Goal: Transaction & Acquisition: Purchase product/service

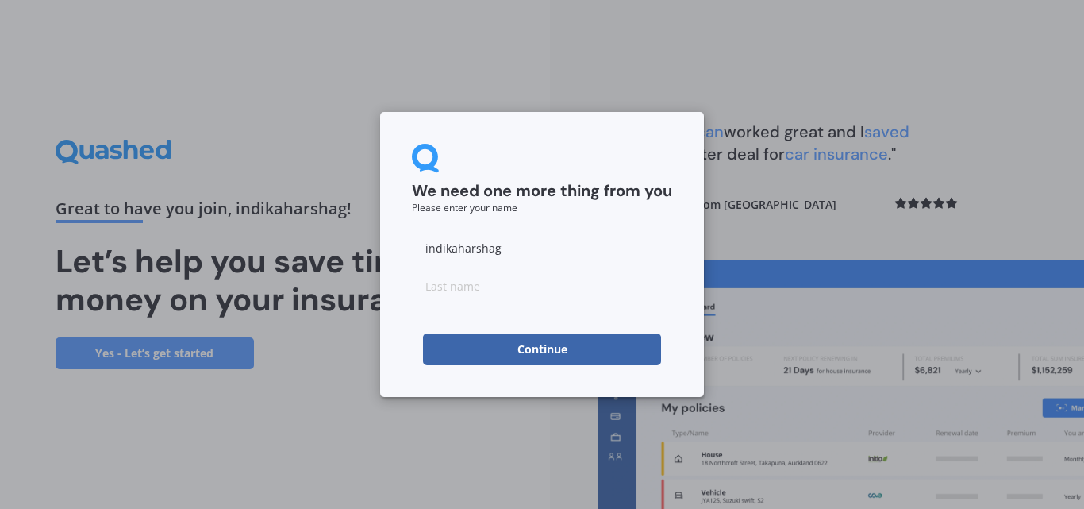
click at [560, 353] on button "Continue" at bounding box center [542, 349] width 238 height 32
type input "Gunawardena"
click at [445, 359] on button "Continue" at bounding box center [542, 349] width 238 height 32
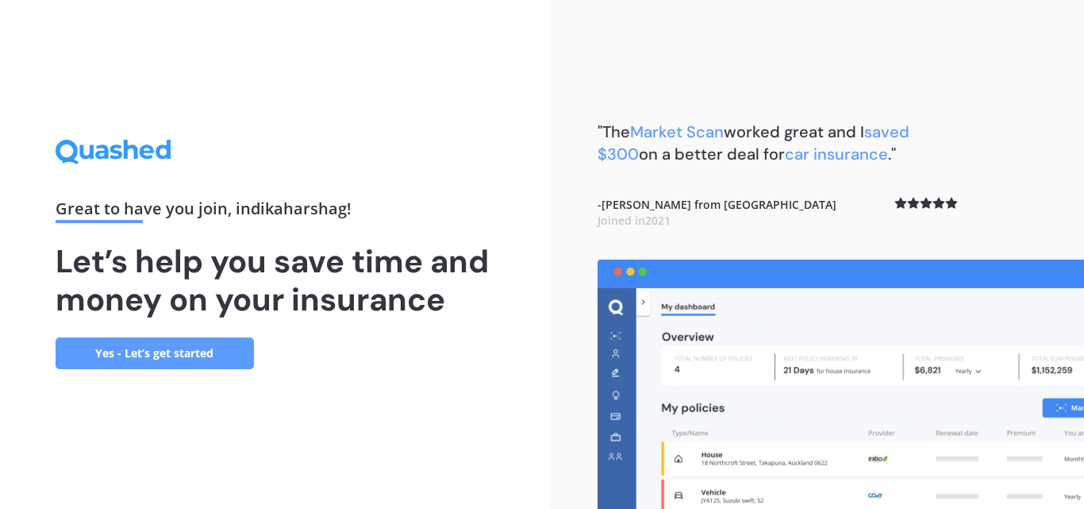
click at [860, 411] on img at bounding box center [840, 383] width 486 height 249
click at [150, 355] on link "Yes - Let’s get started" at bounding box center [155, 353] width 198 height 32
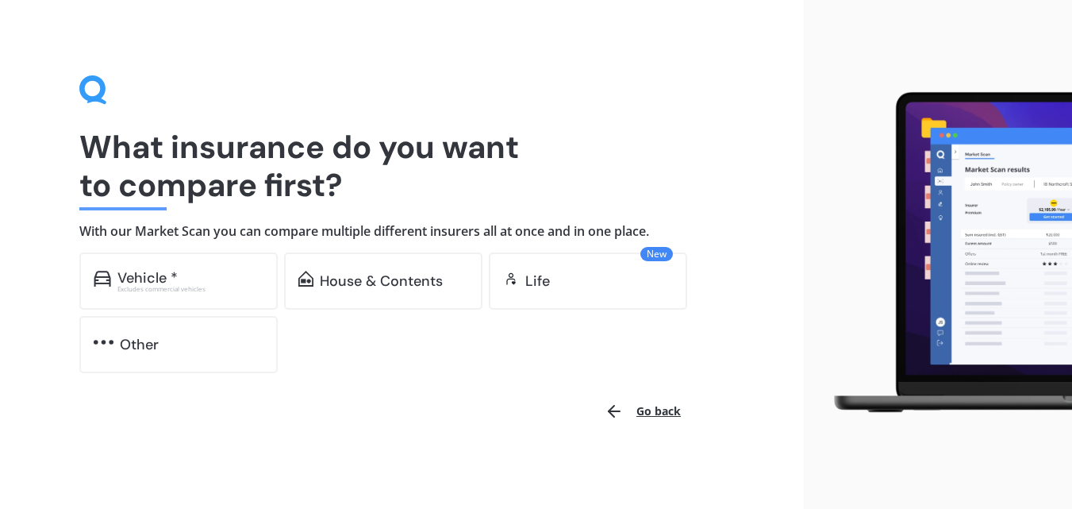
scroll to position [5, 0]
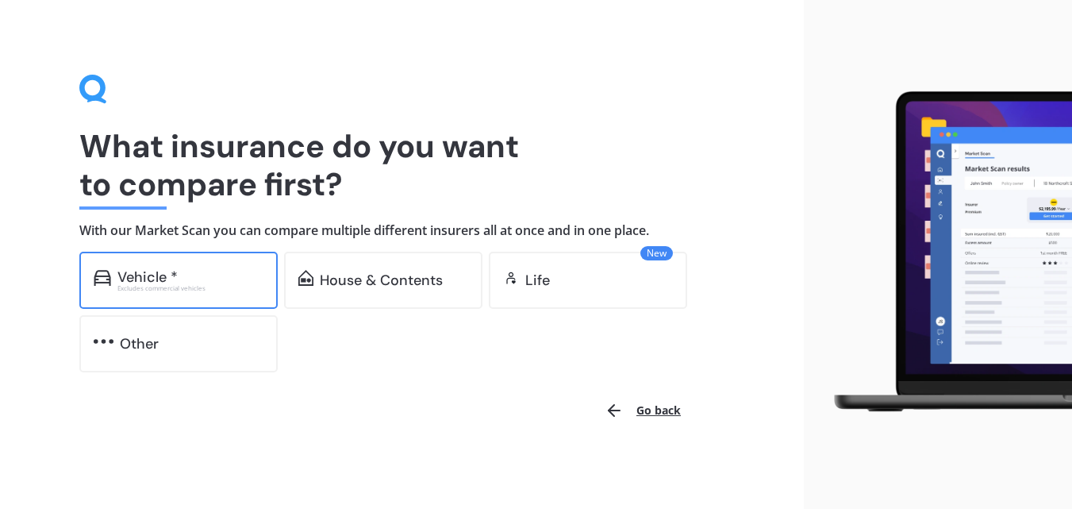
click at [190, 275] on div "Vehicle *" at bounding box center [190, 277] width 146 height 16
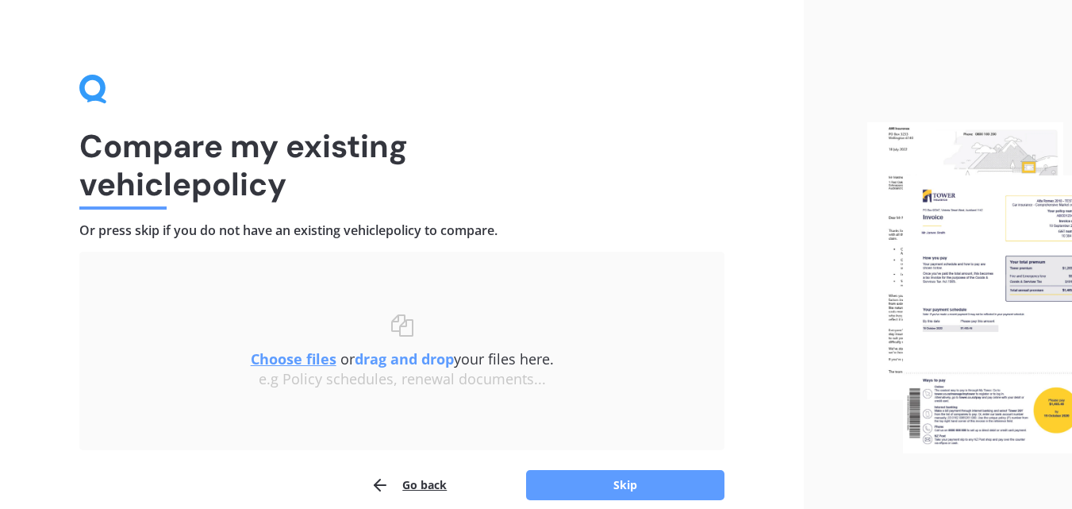
scroll to position [76, 0]
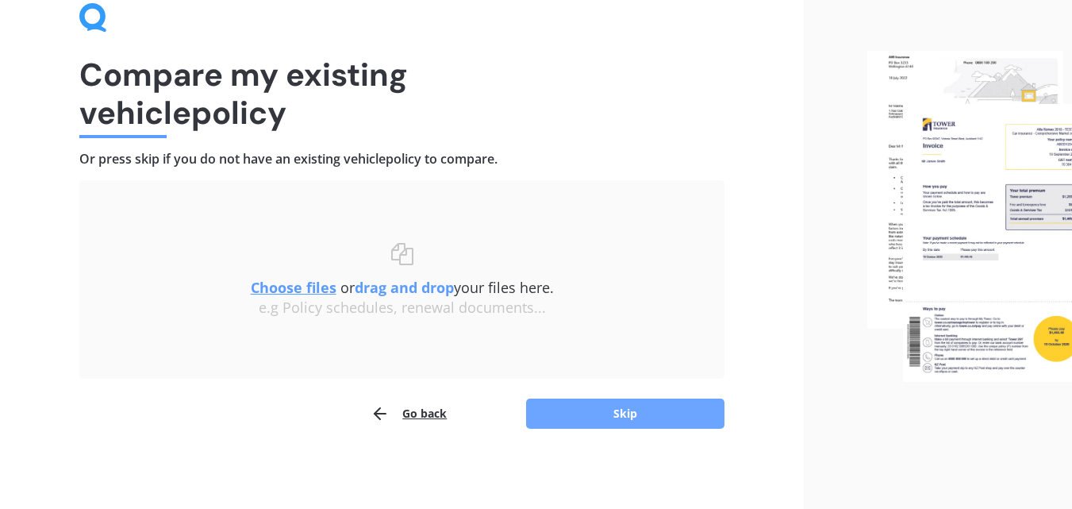
click at [642, 421] on button "Skip" at bounding box center [625, 413] width 198 height 30
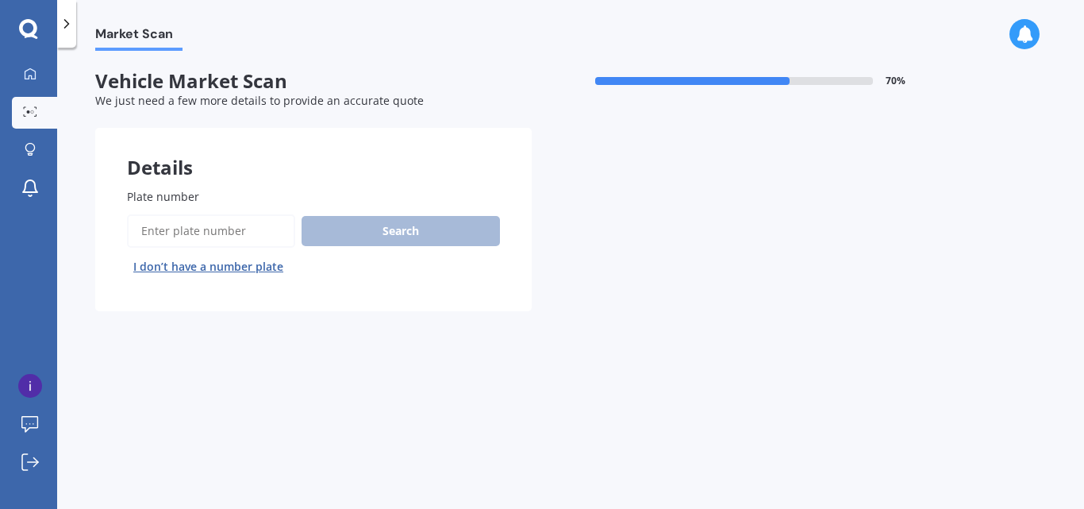
click at [253, 270] on button "I don’t have a number plate" at bounding box center [208, 266] width 163 height 25
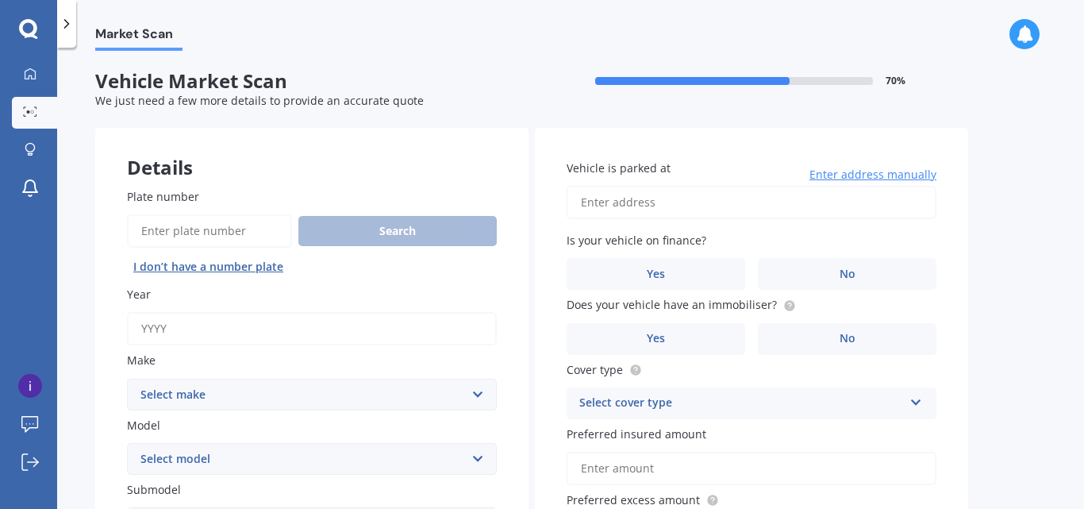
click at [284, 336] on input "Year" at bounding box center [312, 328] width 370 height 33
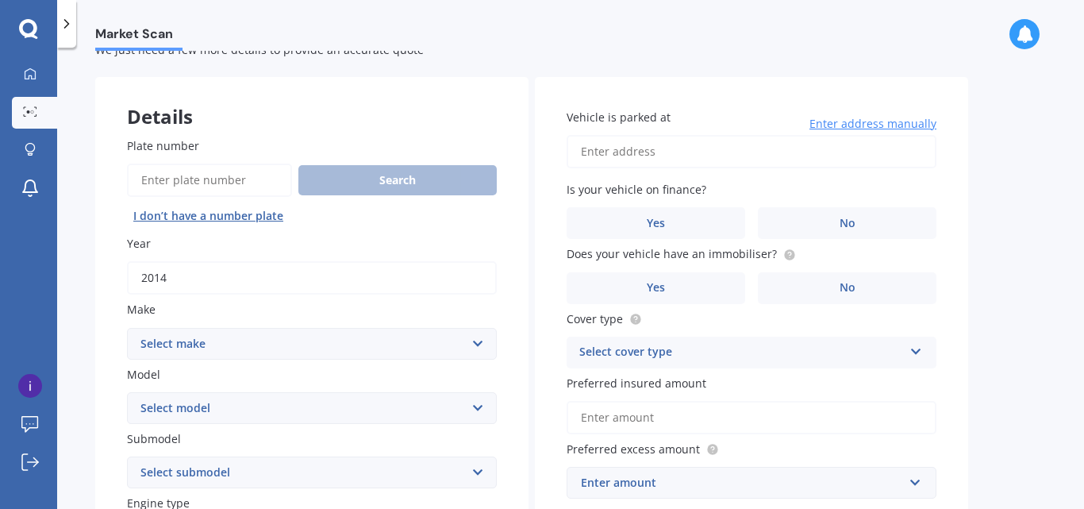
scroll to position [79, 0]
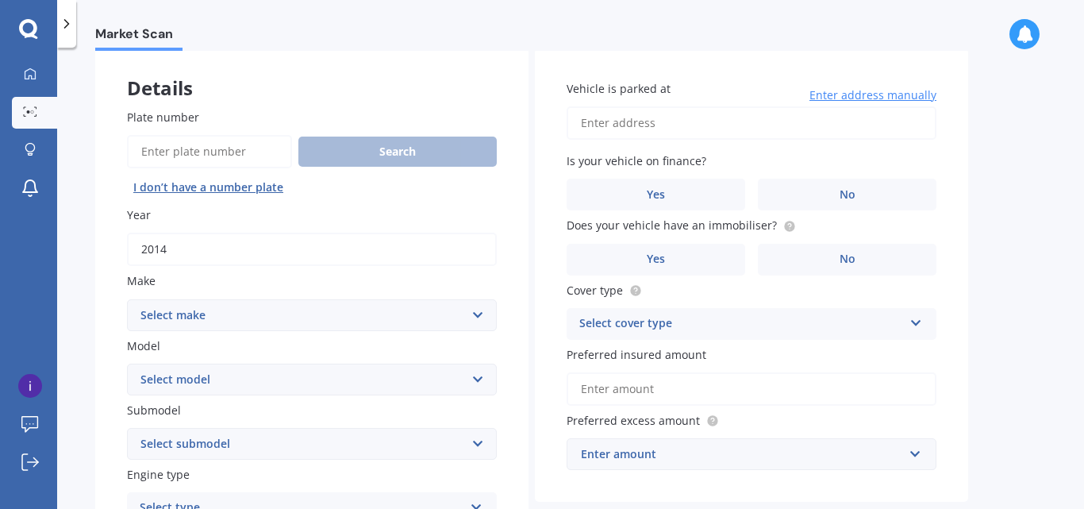
type input "2014"
click at [356, 314] on select "Select make AC ALFA ROMEO ASTON MARTIN AUDI AUSTIN BEDFORD Bentley BMW BYD CADI…" at bounding box center [312, 315] width 370 height 32
select select "HONDA"
click at [127, 299] on select "Select make AC ALFA ROMEO ASTON MARTIN AUDI AUSTIN BEDFORD Bentley BMW BYD CADI…" at bounding box center [312, 315] width 370 height 32
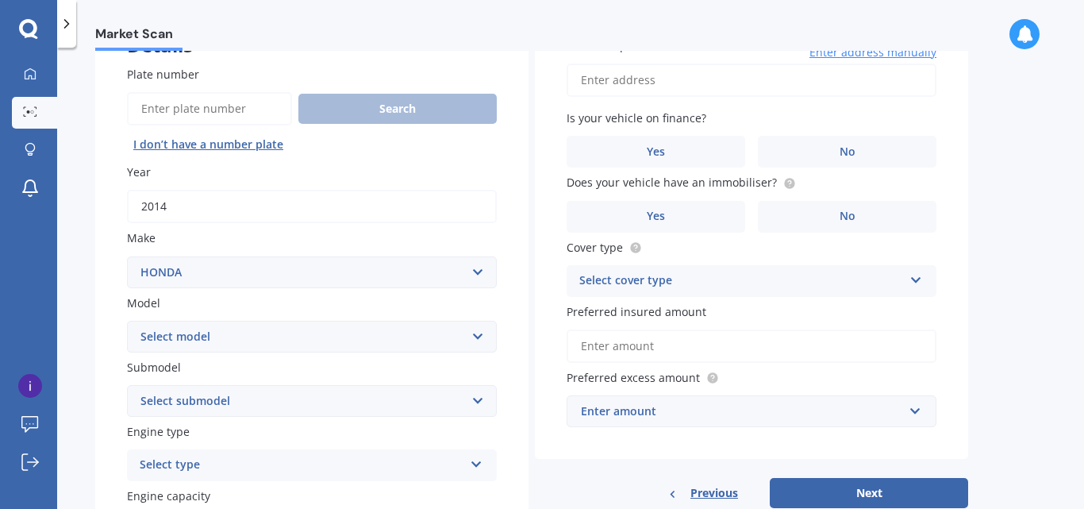
scroll to position [159, 0]
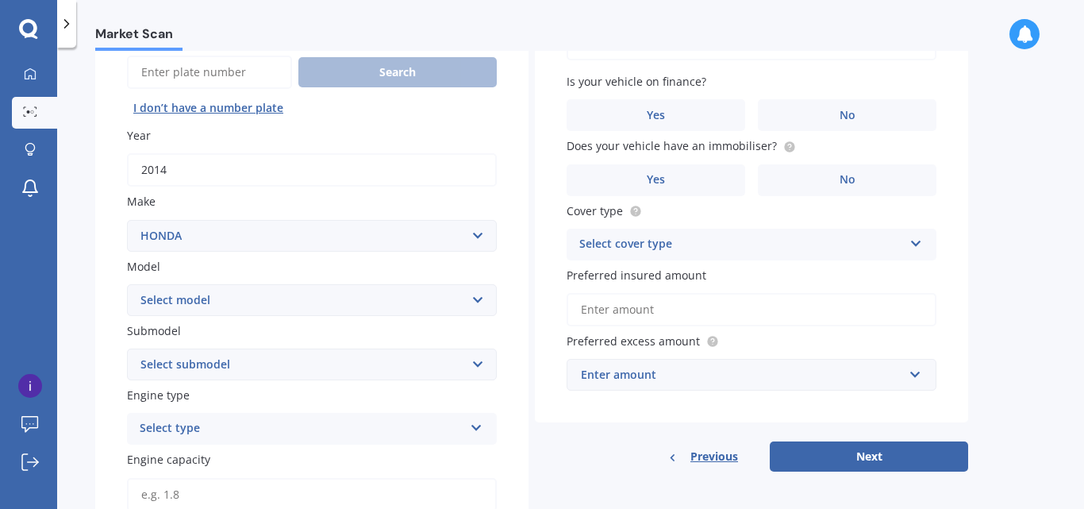
click at [470, 309] on select "Select model Accord Acty Acura Airwave Ascot Avancier Beat Capa City Civic Conc…" at bounding box center [312, 300] width 370 height 32
select select "FIT"
click at [127, 284] on select "Select model Accord Acty Acura Airwave Ascot Avancier Beat Capa City Civic Conc…" at bounding box center [312, 300] width 370 height 32
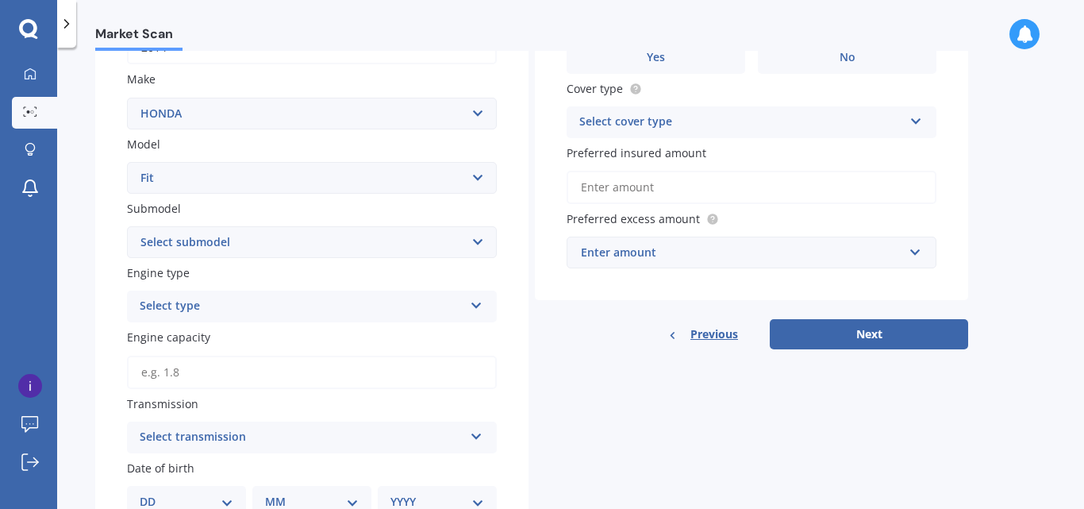
scroll to position [317, 0]
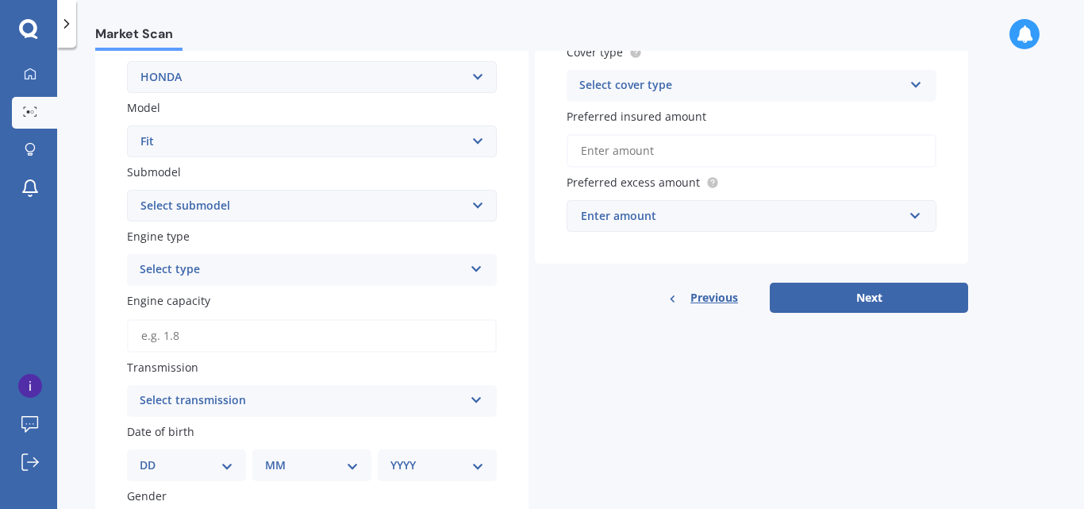
click at [386, 210] on select "Select submodel Diesel EV Hybrid Petrol" at bounding box center [312, 206] width 370 height 32
click at [127, 190] on select "Select submodel Diesel EV Hybrid Petrol" at bounding box center [312, 206] width 370 height 32
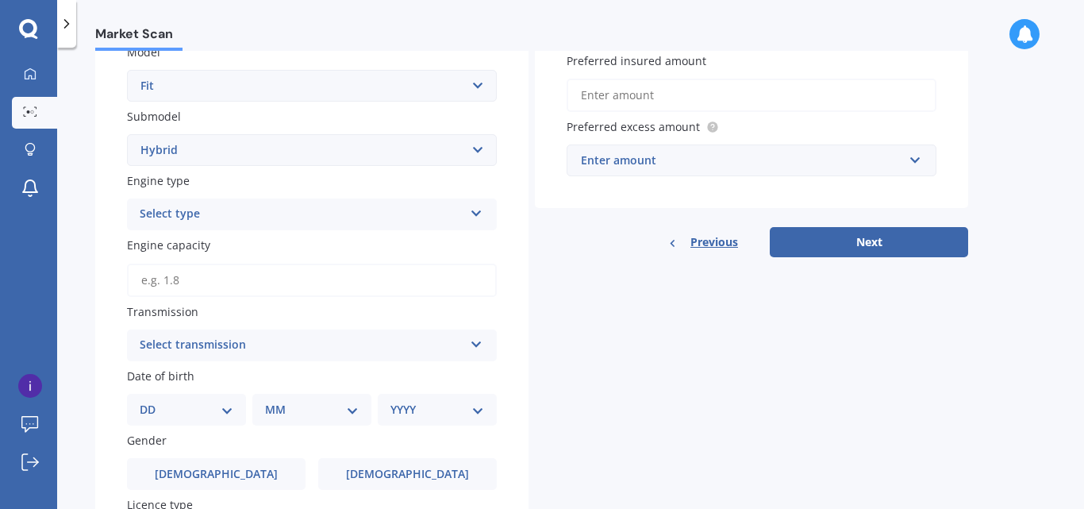
scroll to position [397, 0]
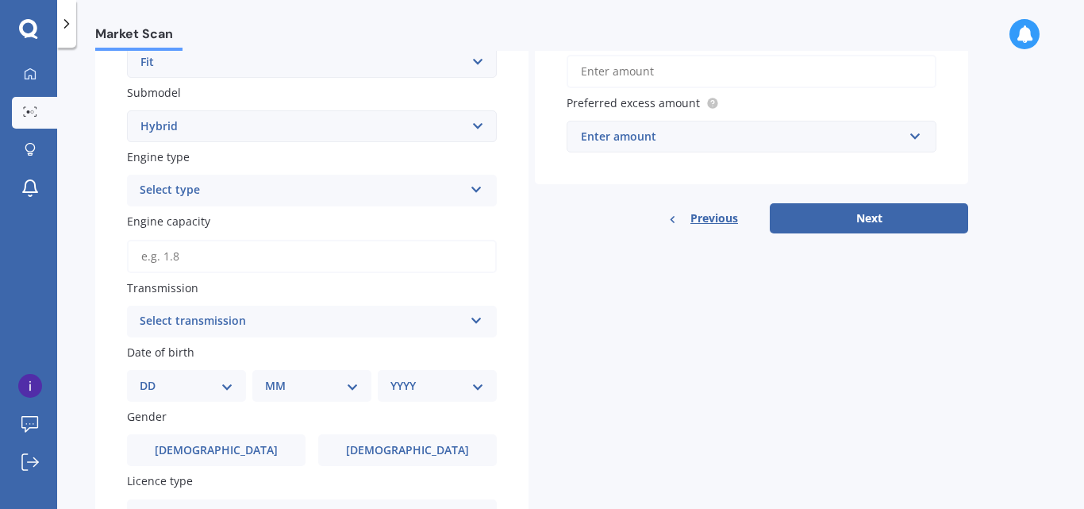
click at [360, 197] on div "Select type" at bounding box center [302, 190] width 324 height 19
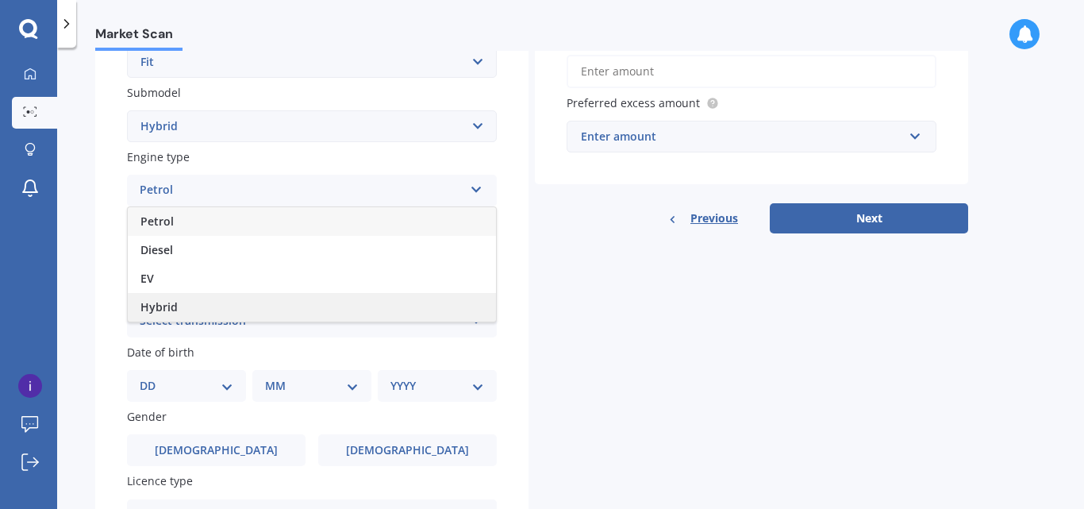
click at [160, 308] on span "Hybrid" at bounding box center [158, 306] width 37 height 15
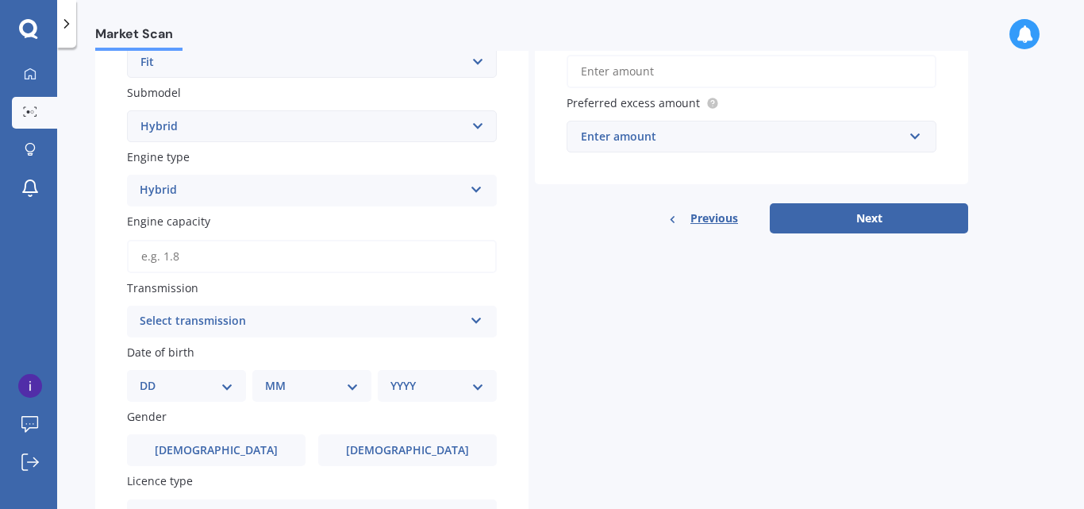
click at [459, 128] on select "Select submodel Diesel EV Hybrid Petrol" at bounding box center [312, 126] width 370 height 32
select select "PETROL"
click at [127, 110] on select "Select submodel Diesel EV Hybrid Petrol" at bounding box center [312, 126] width 370 height 32
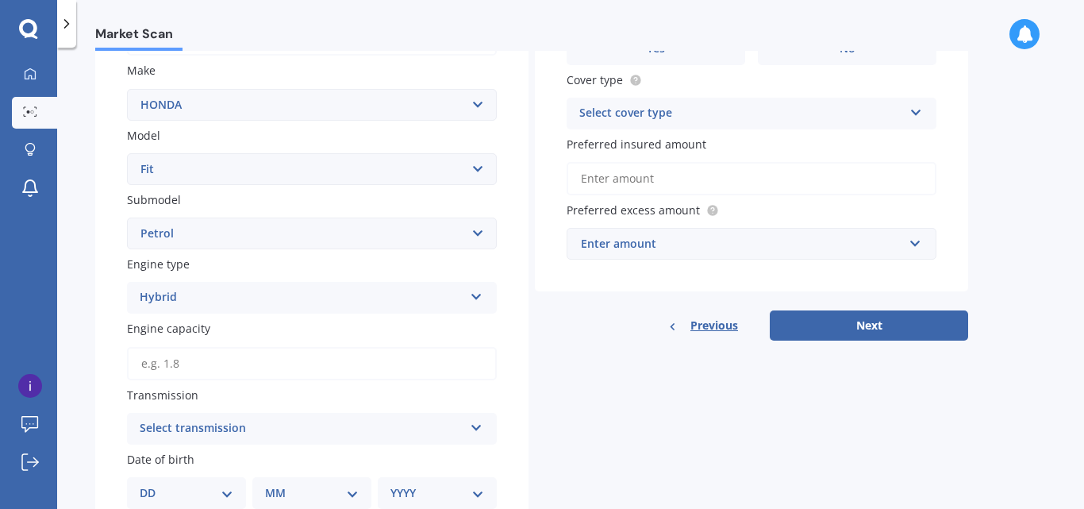
scroll to position [317, 0]
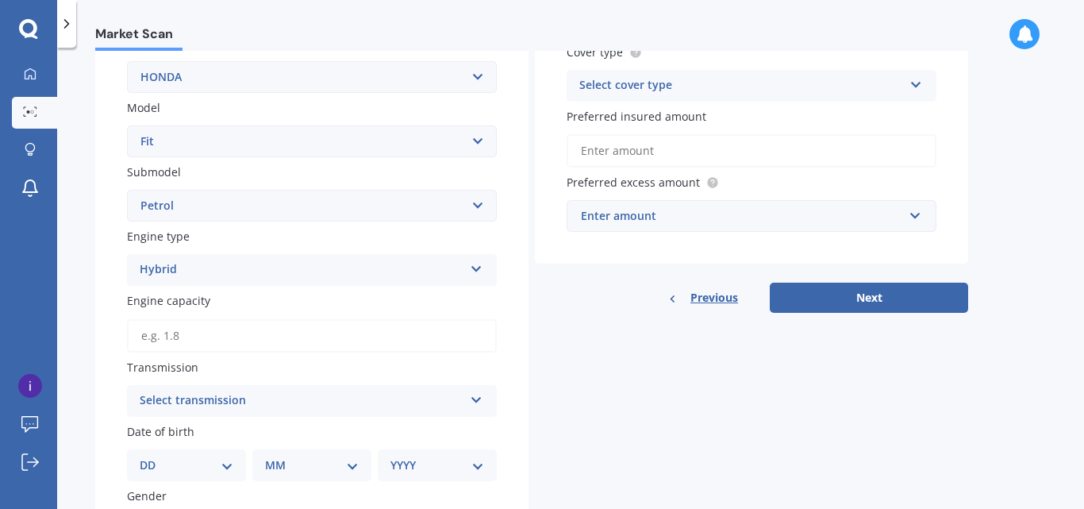
click at [476, 266] on icon at bounding box center [476, 265] width 13 height 11
click at [252, 341] on input "Engine capacity" at bounding box center [312, 335] width 370 height 33
click at [417, 404] on div "Select transmission" at bounding box center [302, 400] width 324 height 19
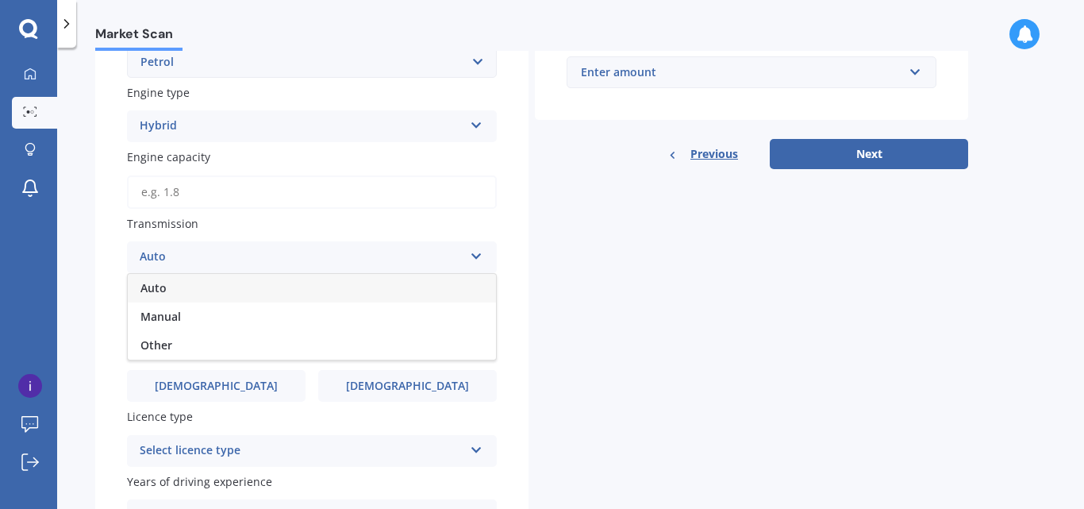
scroll to position [476, 0]
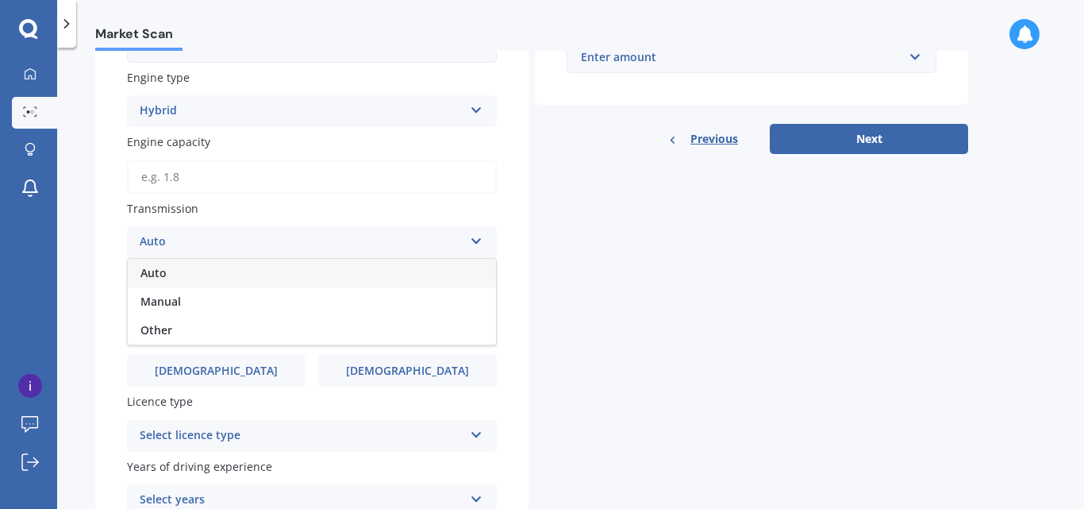
click at [299, 272] on div "Auto" at bounding box center [312, 273] width 368 height 29
click at [202, 175] on input "Engine capacity" at bounding box center [312, 176] width 370 height 33
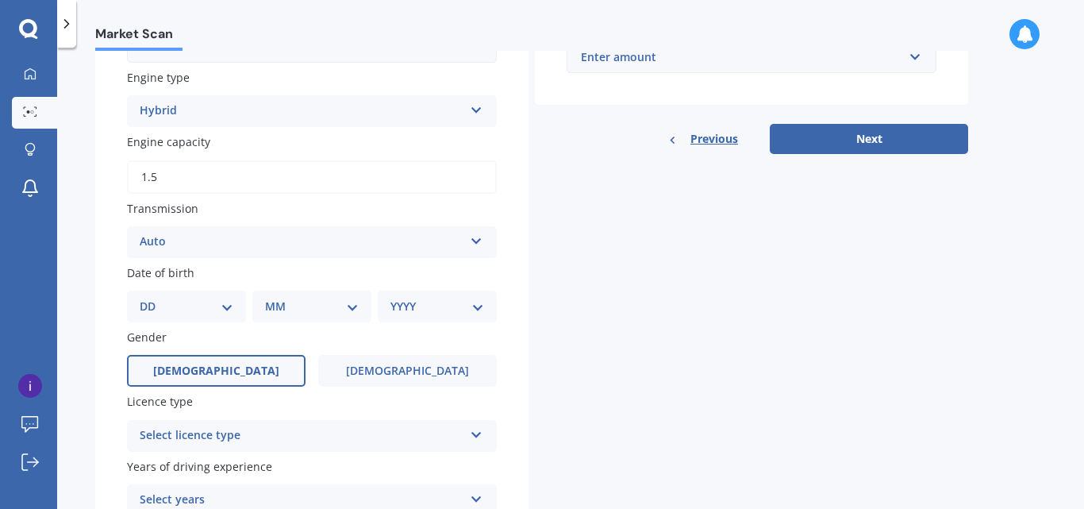
type input "1.5"
click at [248, 382] on label "Male" at bounding box center [216, 371] width 179 height 32
click at [0, 0] on input "Male" at bounding box center [0, 0] width 0 height 0
click at [247, 369] on label "Male" at bounding box center [216, 371] width 179 height 32
click at [0, 0] on input "Male" at bounding box center [0, 0] width 0 height 0
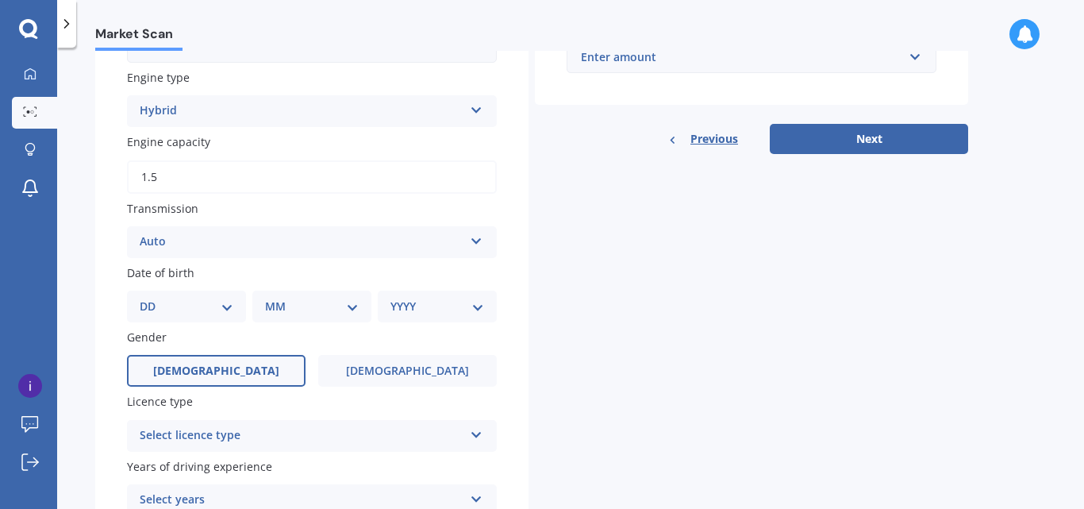
scroll to position [555, 0]
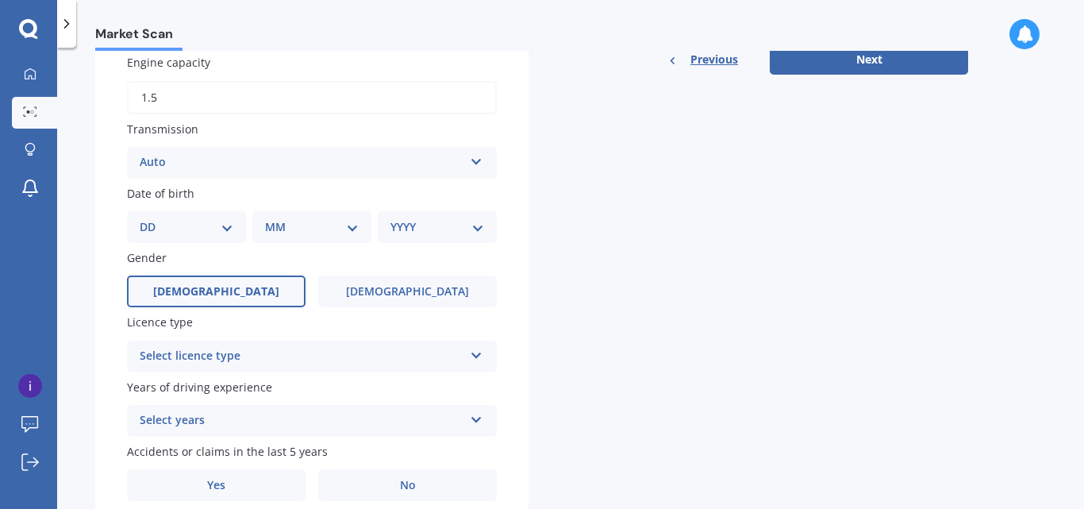
click at [413, 356] on div "Select licence type" at bounding box center [302, 356] width 324 height 19
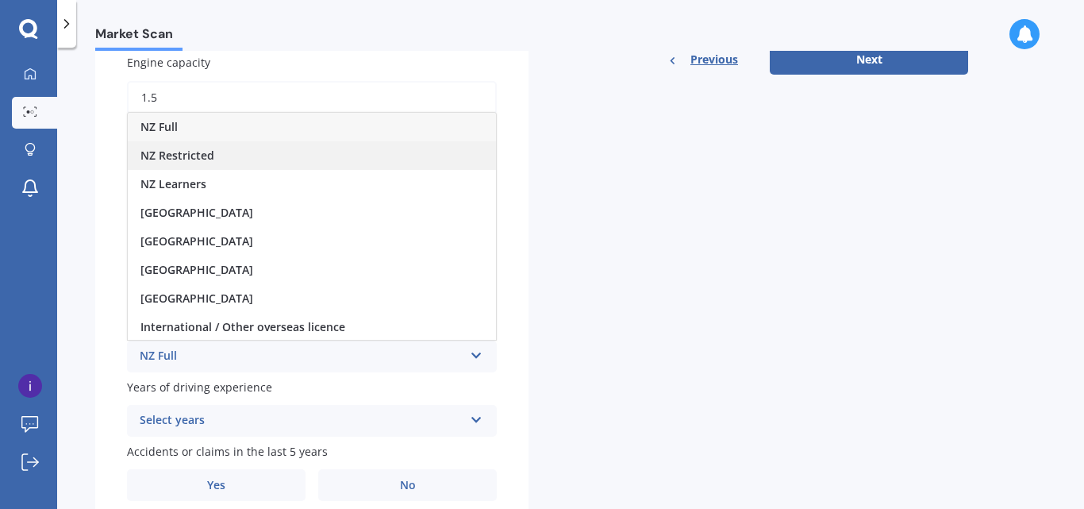
click at [258, 151] on div "NZ Restricted" at bounding box center [312, 155] width 368 height 29
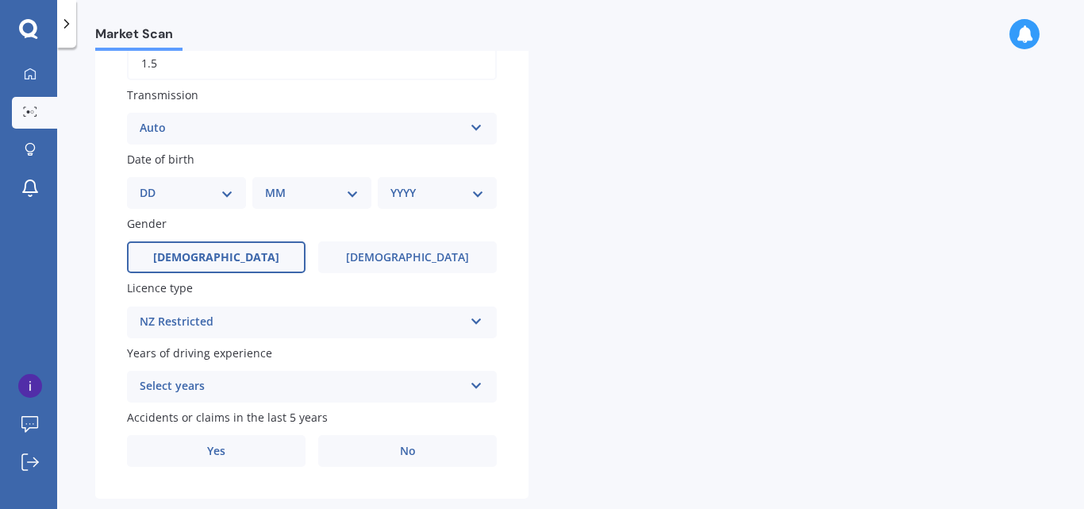
scroll to position [620, 0]
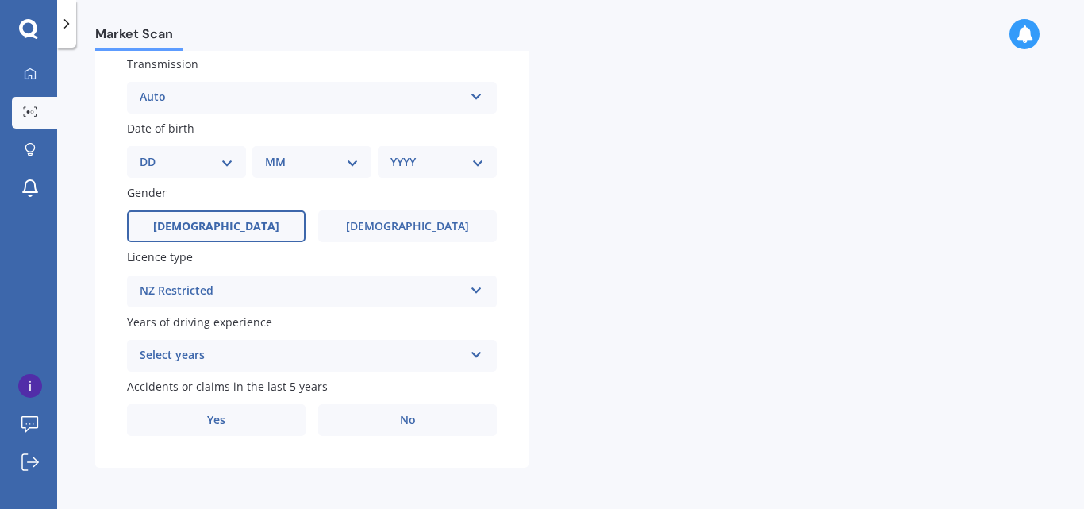
click at [462, 358] on div "Select years" at bounding box center [302, 355] width 324 height 19
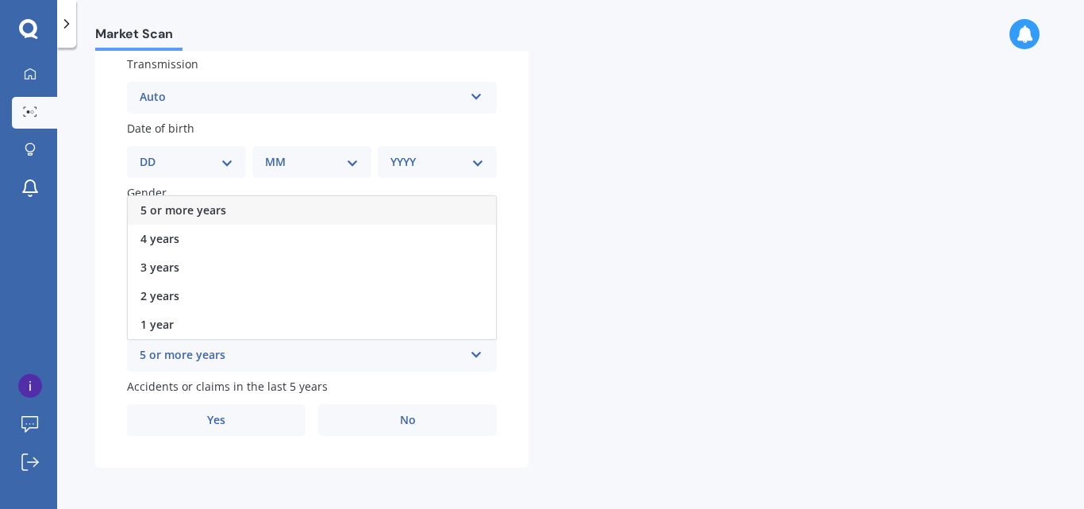
click at [286, 210] on div "5 or more years" at bounding box center [312, 210] width 368 height 29
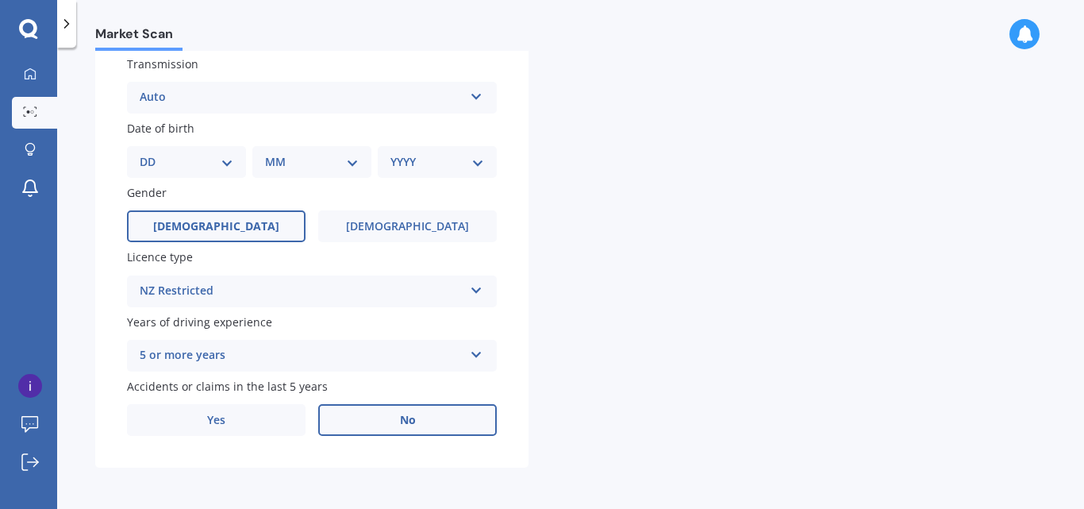
click at [425, 427] on label "No" at bounding box center [407, 420] width 179 height 32
click at [0, 0] on input "No" at bounding box center [0, 0] width 0 height 0
click at [394, 419] on label "No" at bounding box center [407, 420] width 179 height 32
click at [0, 0] on input "No" at bounding box center [0, 0] width 0 height 0
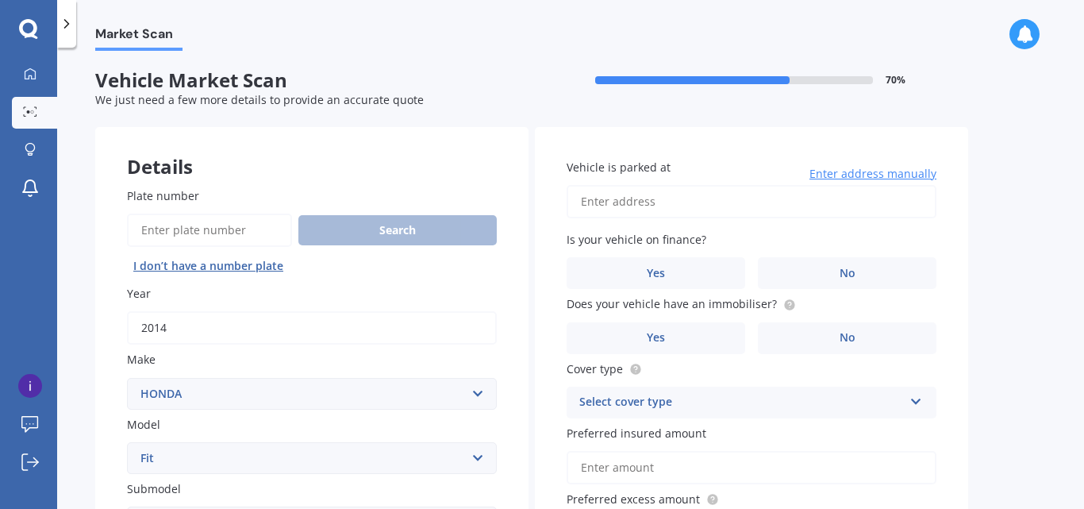
scroll to position [0, 0]
click at [673, 206] on input "Vehicle is parked at" at bounding box center [752, 202] width 370 height 33
type input "[STREET_ADDRESS] 2014"
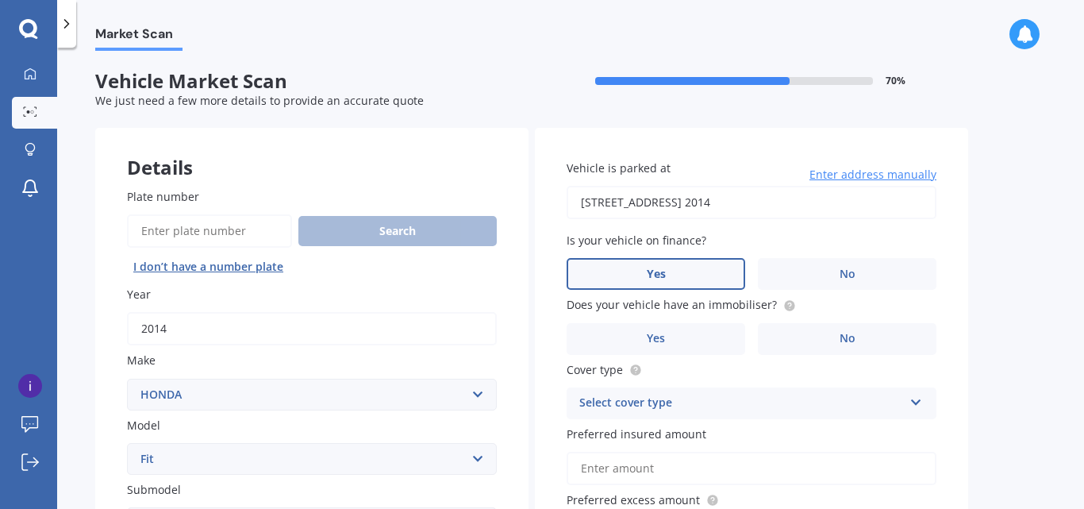
click at [669, 269] on label "Yes" at bounding box center [656, 274] width 179 height 32
click at [0, 0] on input "Yes" at bounding box center [0, 0] width 0 height 0
click at [847, 341] on span "No" at bounding box center [847, 338] width 16 height 13
click at [0, 0] on input "No" at bounding box center [0, 0] width 0 height 0
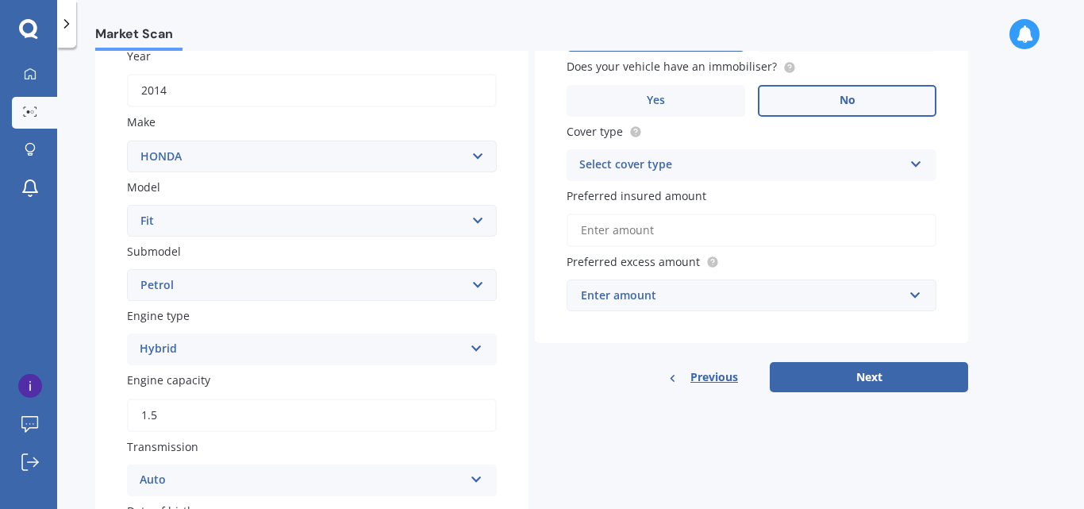
click at [747, 169] on div "Select cover type" at bounding box center [741, 165] width 324 height 19
click at [681, 191] on div "Comprehensive" at bounding box center [751, 196] width 368 height 29
click at [657, 234] on input "Preferred insured amount" at bounding box center [752, 229] width 370 height 33
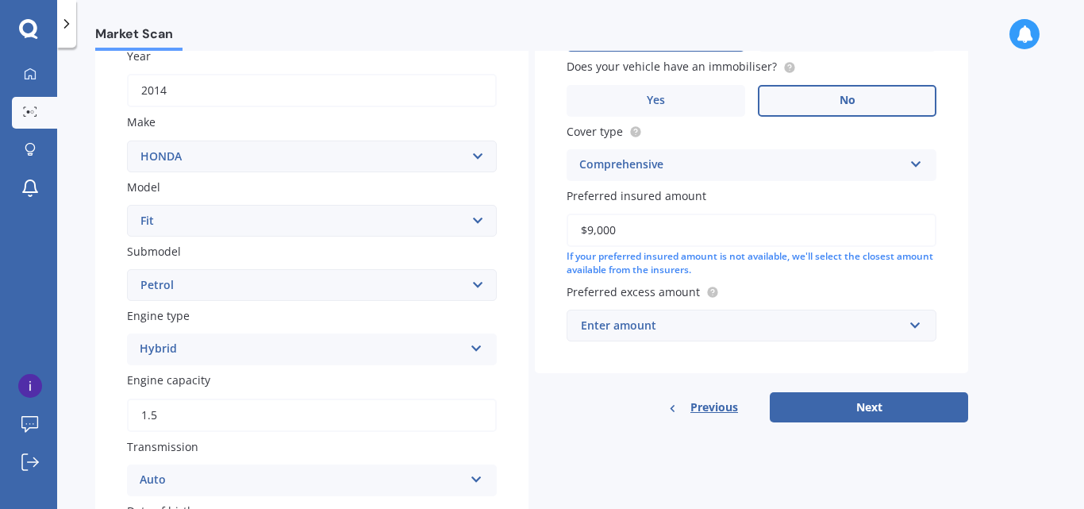
type input "$9,000"
click at [916, 326] on input "text" at bounding box center [745, 325] width 355 height 30
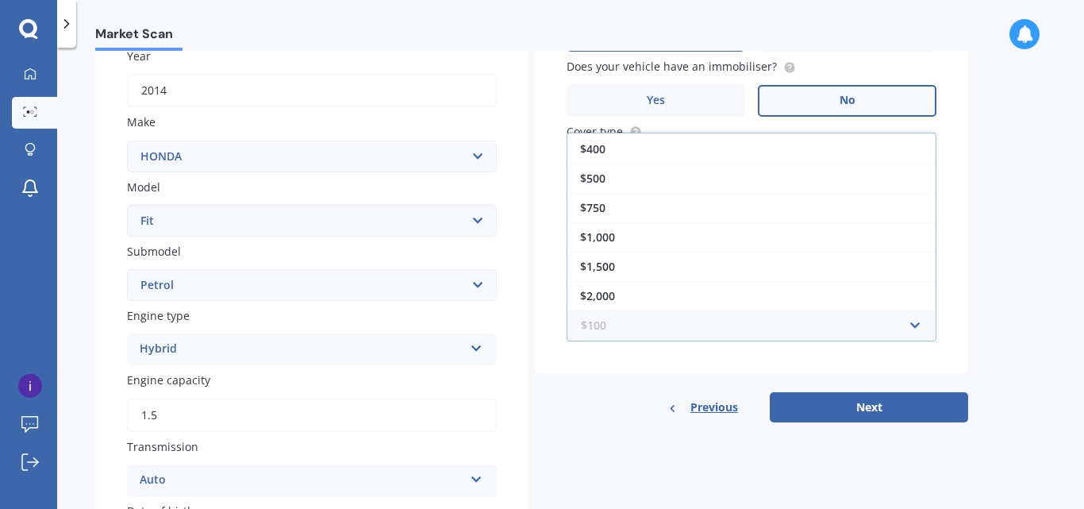
scroll to position [0, 0]
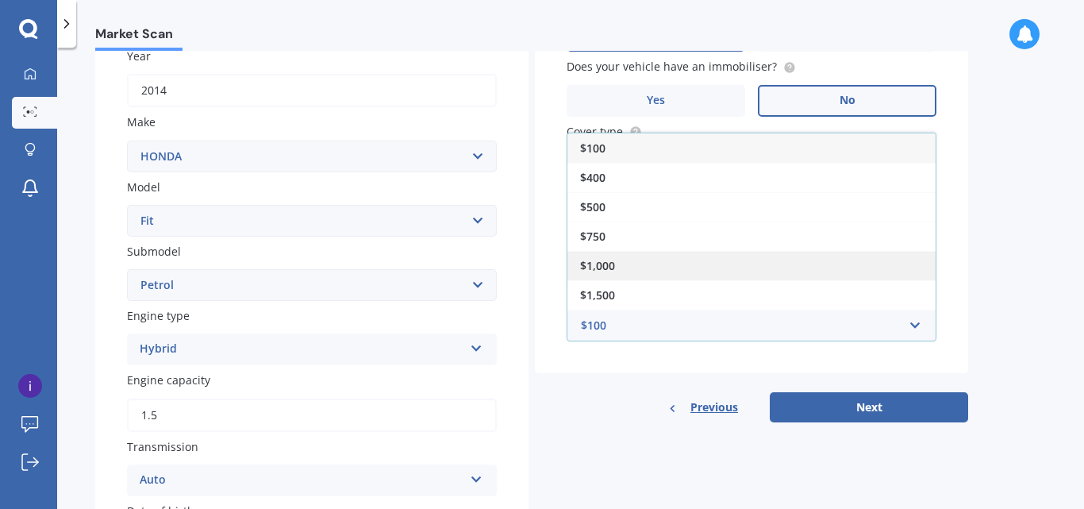
click at [656, 264] on div "$1,000" at bounding box center [751, 265] width 368 height 29
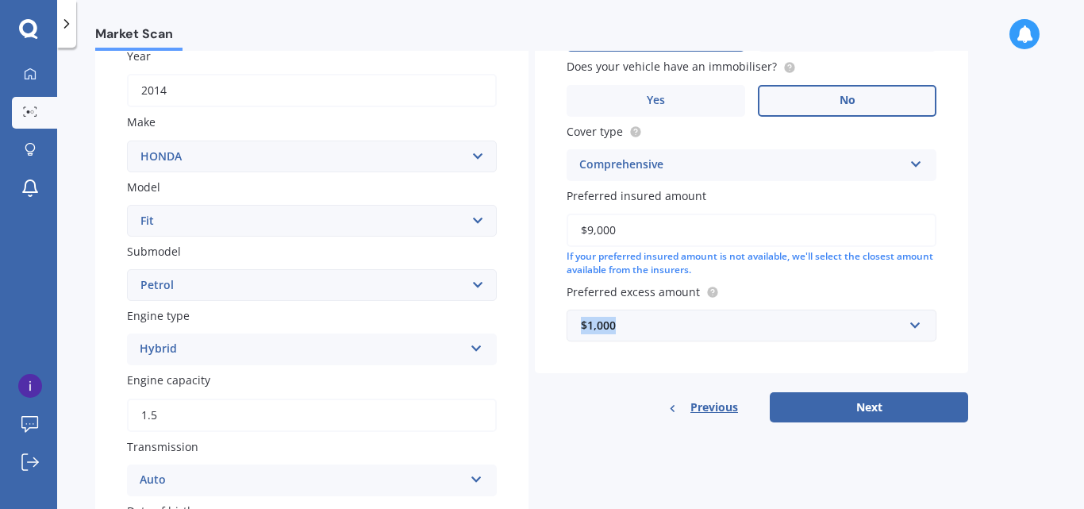
drag, startPoint x: 625, startPoint y: 321, endPoint x: 577, endPoint y: 321, distance: 48.4
click at [577, 321] on div "$1,000 $100 $400 $500 $750 $1,000 $1,500 $2,000" at bounding box center [752, 325] width 370 height 32
click at [597, 402] on div "Previous Next" at bounding box center [751, 407] width 433 height 30
click at [914, 325] on input "text" at bounding box center [745, 325] width 355 height 30
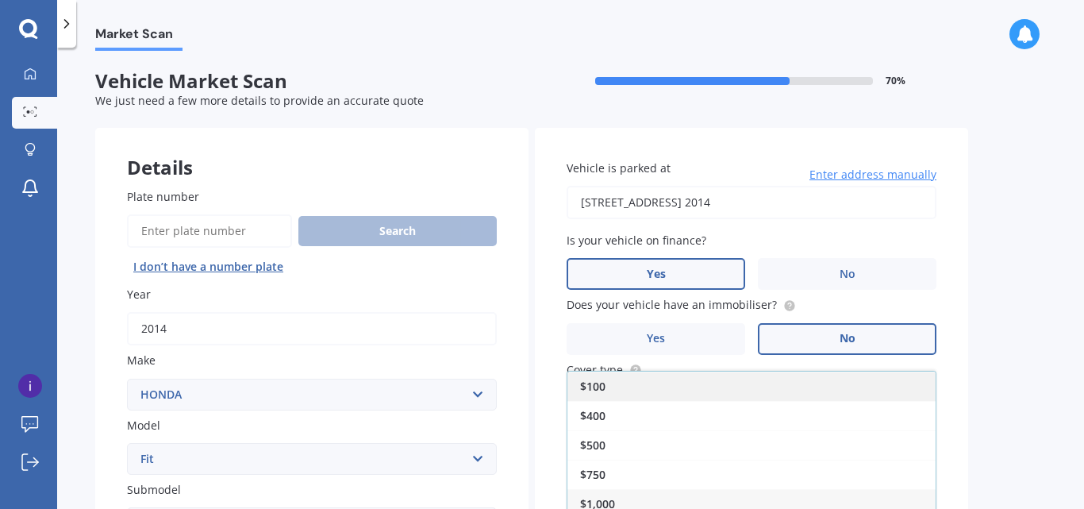
click at [720, 388] on div "$100" at bounding box center [751, 385] width 368 height 29
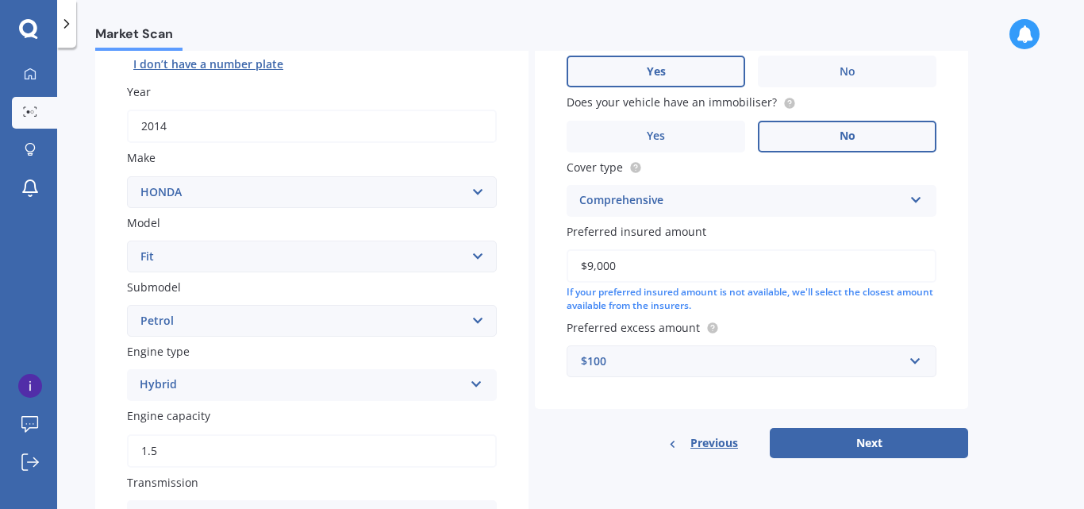
scroll to position [282, 0]
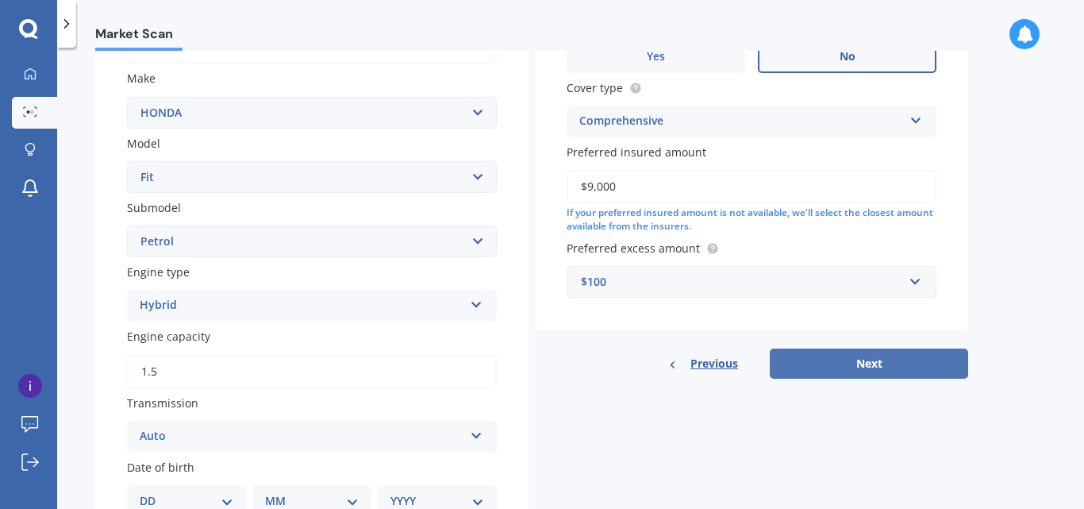
click at [878, 363] on button "Next" at bounding box center [869, 363] width 198 height 30
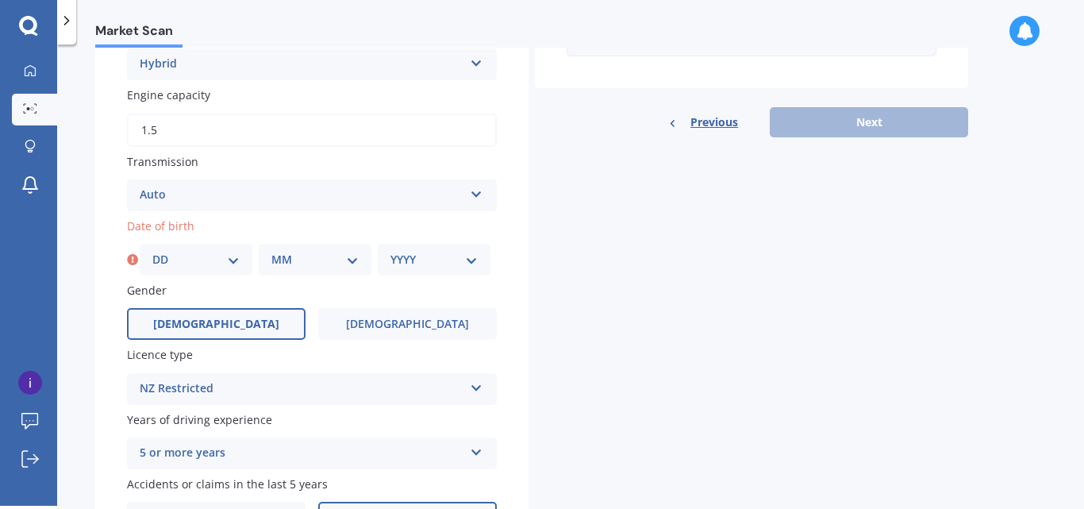
scroll to position [524, 0]
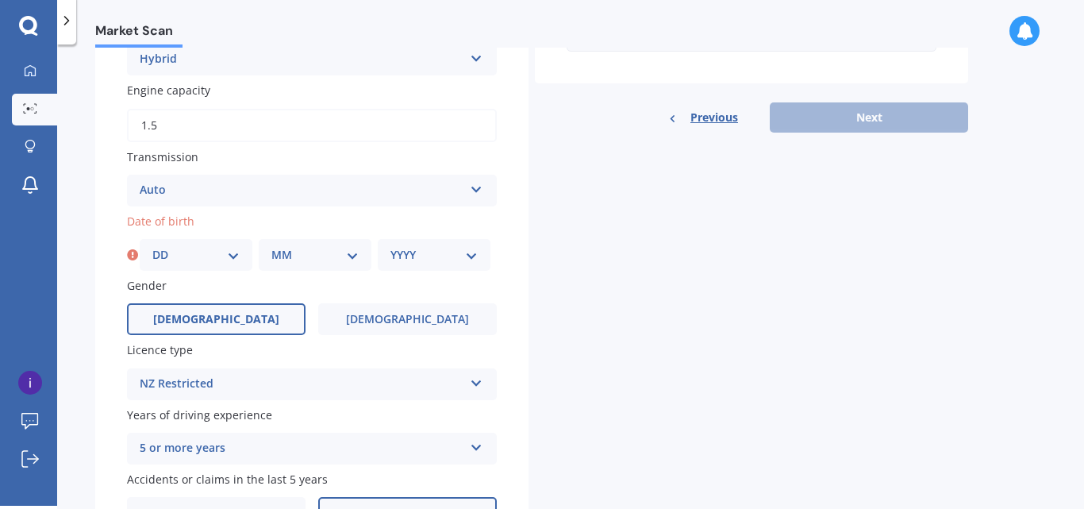
click at [221, 256] on select "DD 01 02 03 04 05 06 07 08 09 10 11 12 13 14 15 16 17 18 19 20 21 22 23 24 25 2…" at bounding box center [195, 254] width 87 height 17
select select "26"
click at [152, 246] on select "DD 01 02 03 04 05 06 07 08 09 10 11 12 13 14 15 16 17 18 19 20 21 22 23 24 25 2…" at bounding box center [195, 254] width 87 height 17
click at [316, 254] on select "MM 01 02 03 04 05 06 07 08 09 10 11 12" at bounding box center [314, 254] width 87 height 17
select select "10"
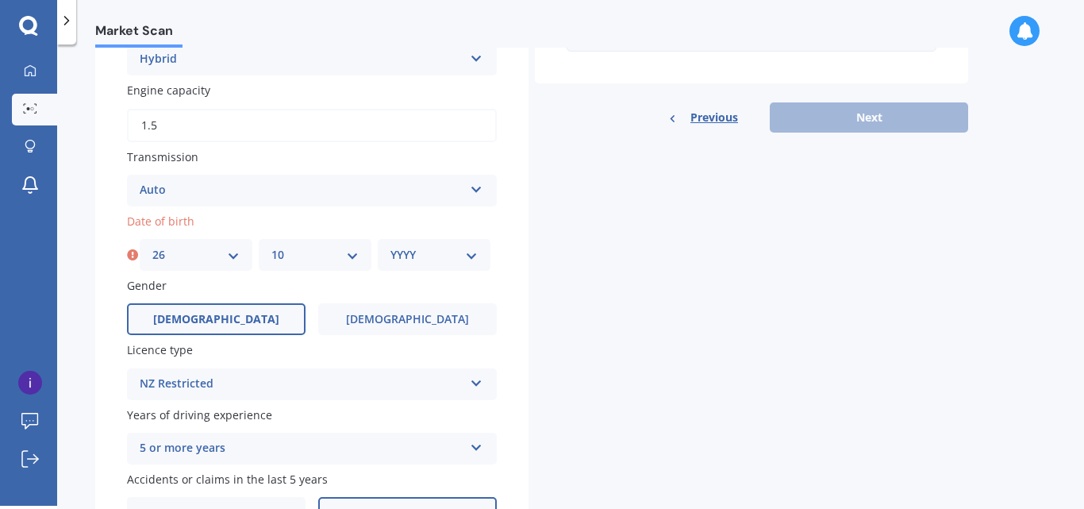
click at [271, 246] on select "MM 01 02 03 04 05 06 07 08 09 10 11 12" at bounding box center [314, 254] width 87 height 17
click at [440, 261] on select "YYYY 2025 2024 2023 2022 2021 2020 2019 2018 2017 2016 2015 2014 2013 2012 2011…" at bounding box center [433, 254] width 87 height 17
select select "1973"
click at [390, 246] on select "YYYY 2025 2024 2023 2022 2021 2020 2019 2018 2017 2016 2015 2014 2013 2012 2011…" at bounding box center [433, 254] width 87 height 17
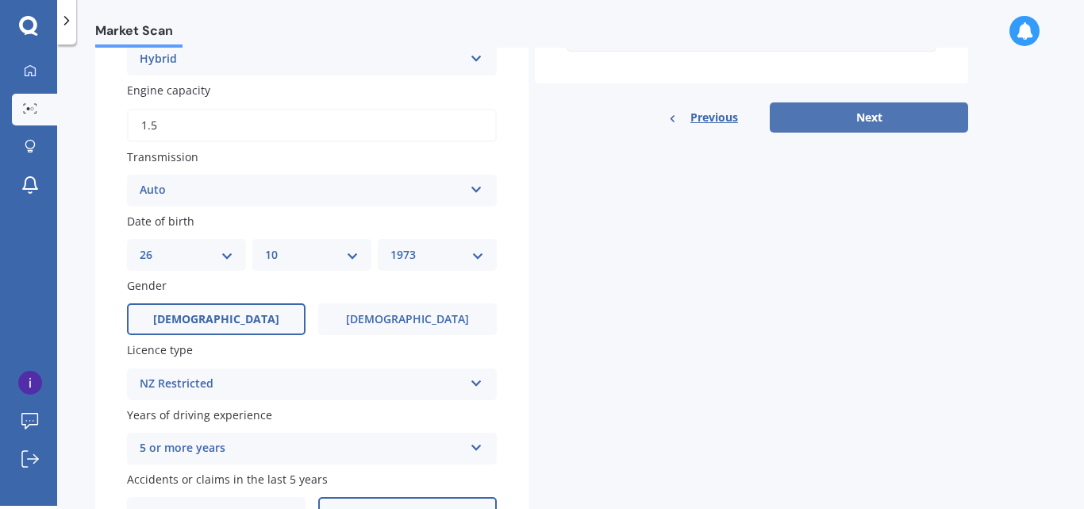
click at [882, 123] on button "Next" at bounding box center [869, 117] width 198 height 30
select select "26"
select select "10"
select select "1973"
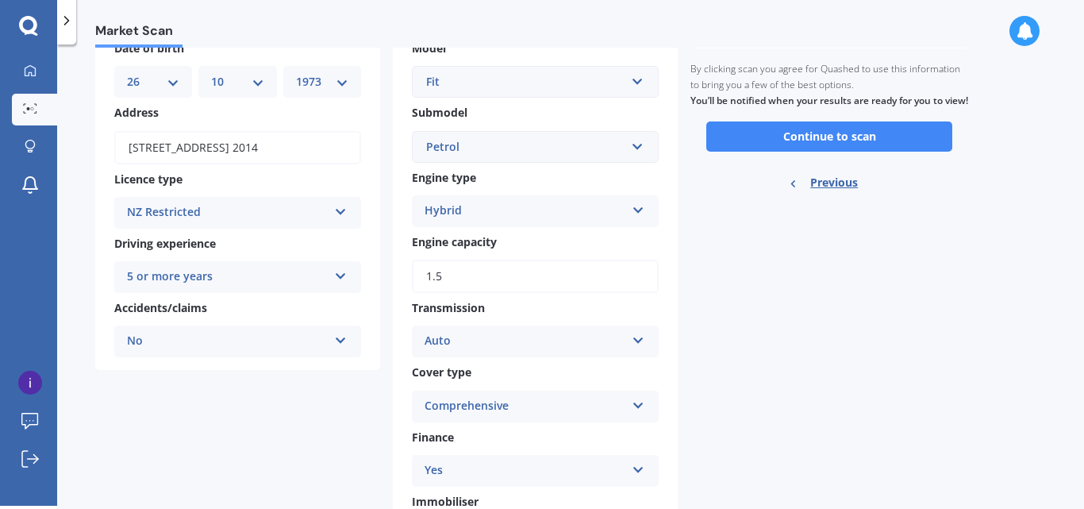
scroll to position [75, 0]
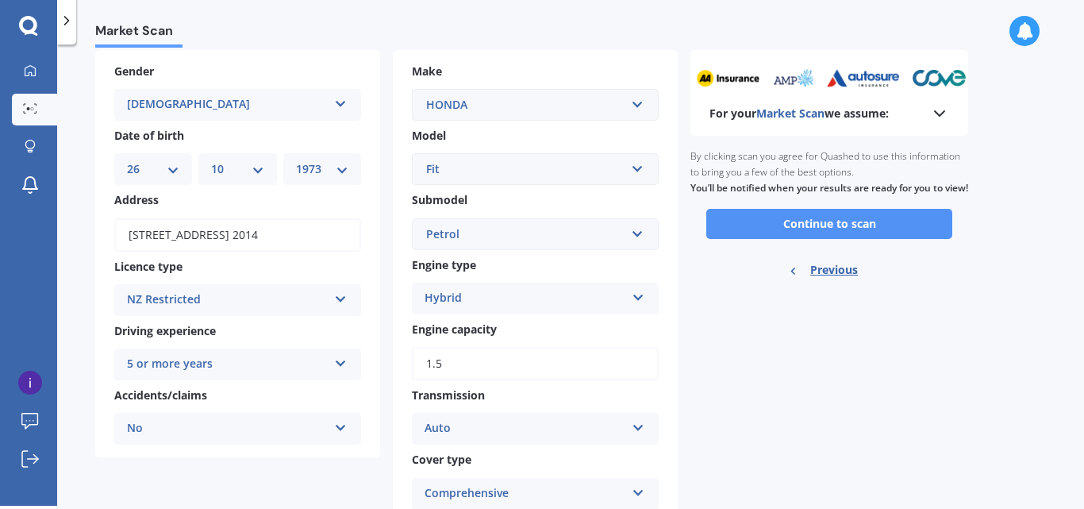
click at [839, 239] on button "Continue to scan" at bounding box center [829, 224] width 246 height 30
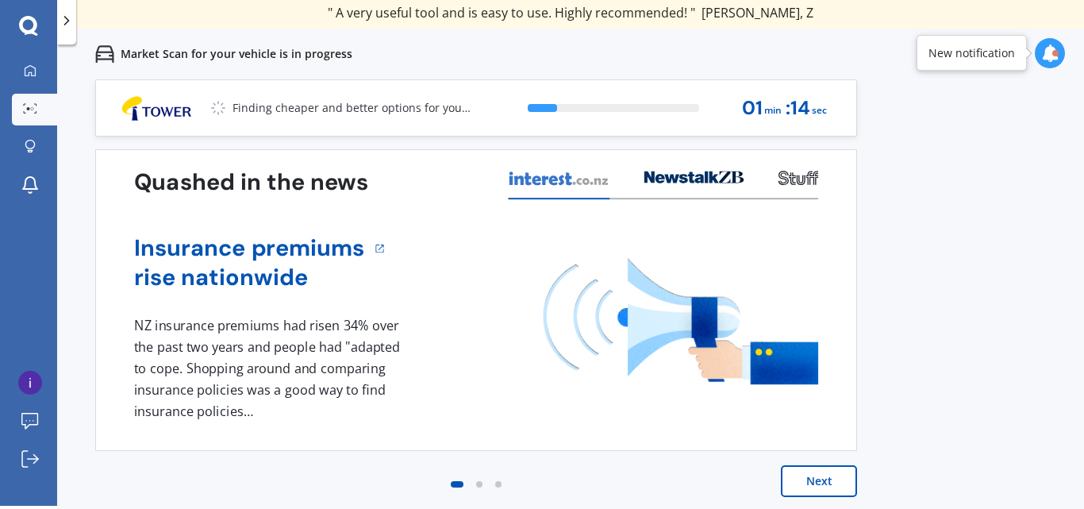
click at [826, 482] on button "Next" at bounding box center [819, 481] width 76 height 32
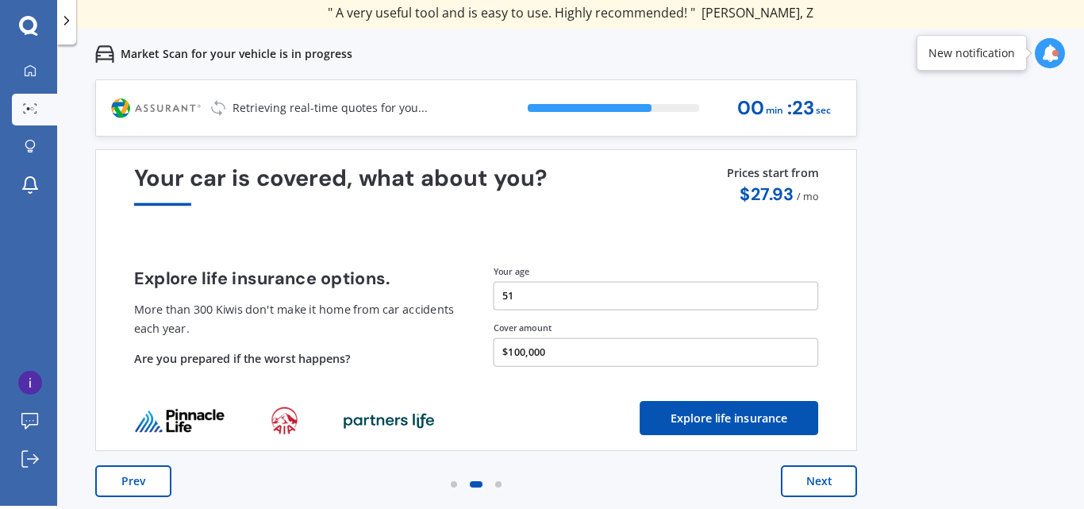
click at [613, 211] on div "Your car is covered, what about you? Explore life insurance options. More than …" at bounding box center [476, 300] width 684 height 270
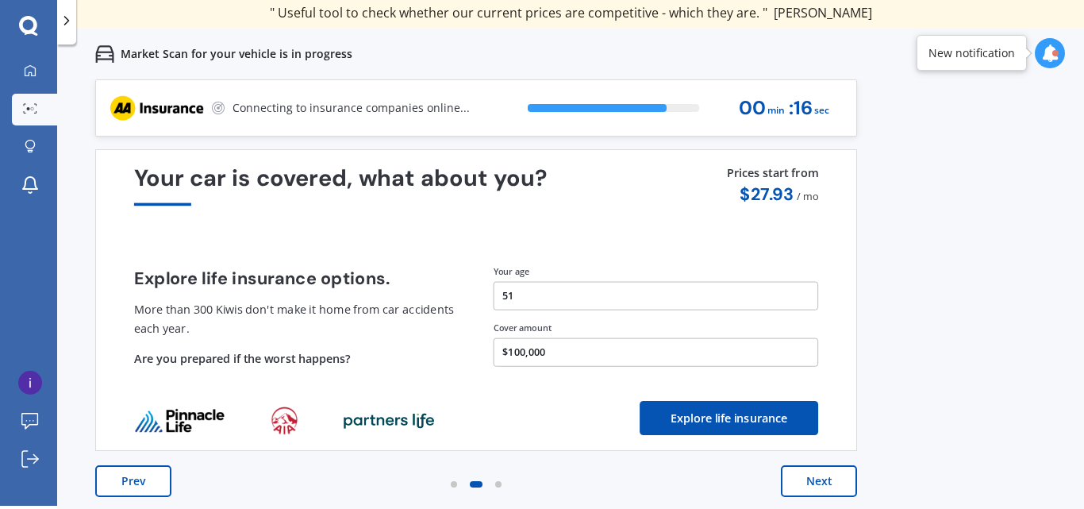
click at [820, 479] on button "Next" at bounding box center [819, 481] width 76 height 32
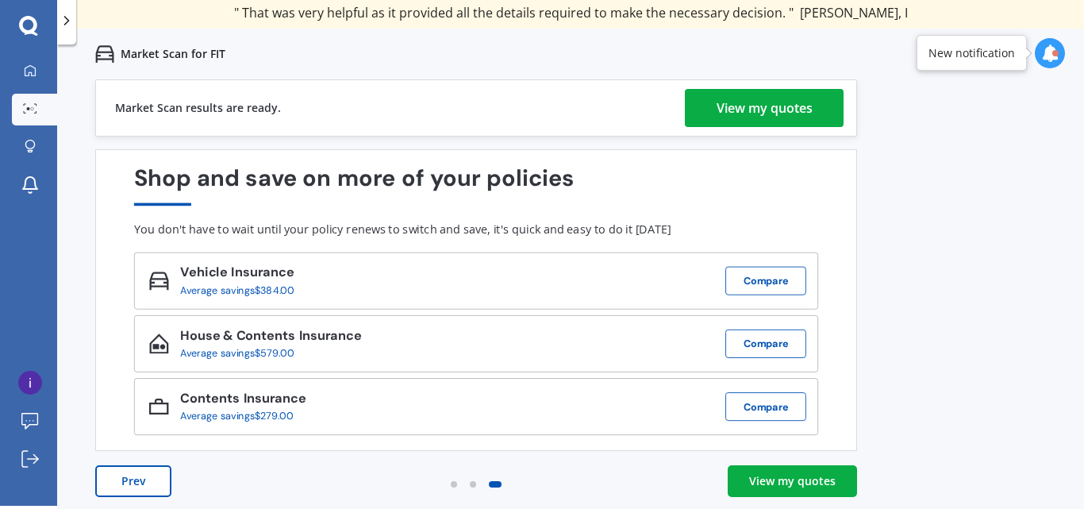
click at [770, 110] on div "View my quotes" at bounding box center [764, 108] width 96 height 38
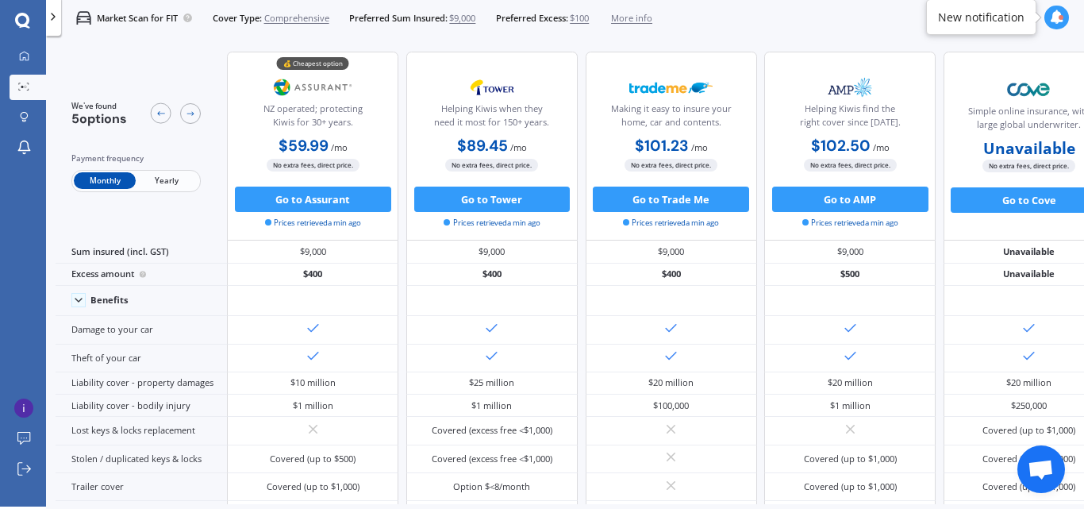
click at [167, 180] on span "Yearly" at bounding box center [167, 180] width 62 height 17
click at [102, 179] on span "Monthly" at bounding box center [105, 180] width 62 height 17
click at [25, 56] on icon at bounding box center [24, 56] width 10 height 10
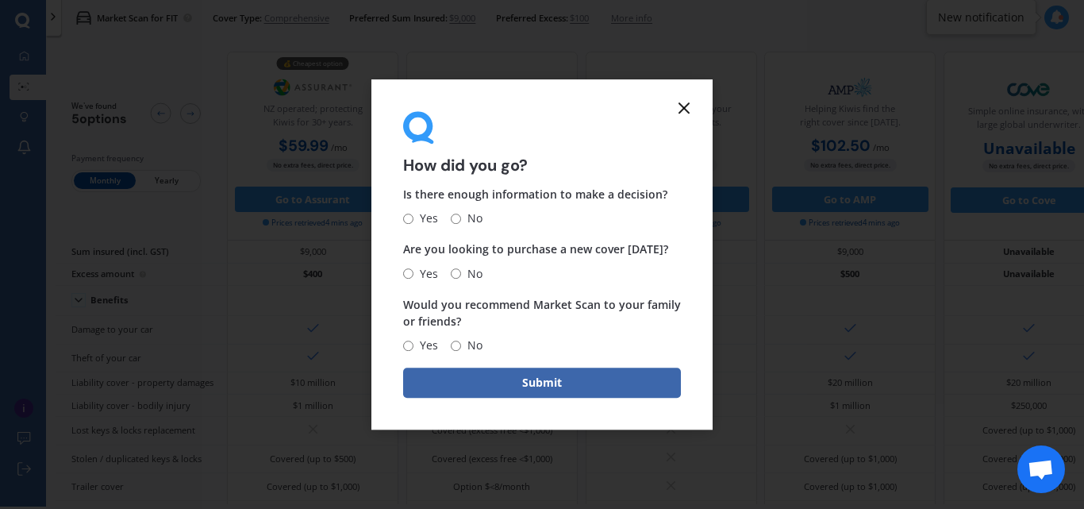
click at [408, 218] on input "Yes" at bounding box center [408, 218] width 10 height 10
radio input "true"
click at [457, 273] on input "No" at bounding box center [456, 273] width 10 height 10
radio input "true"
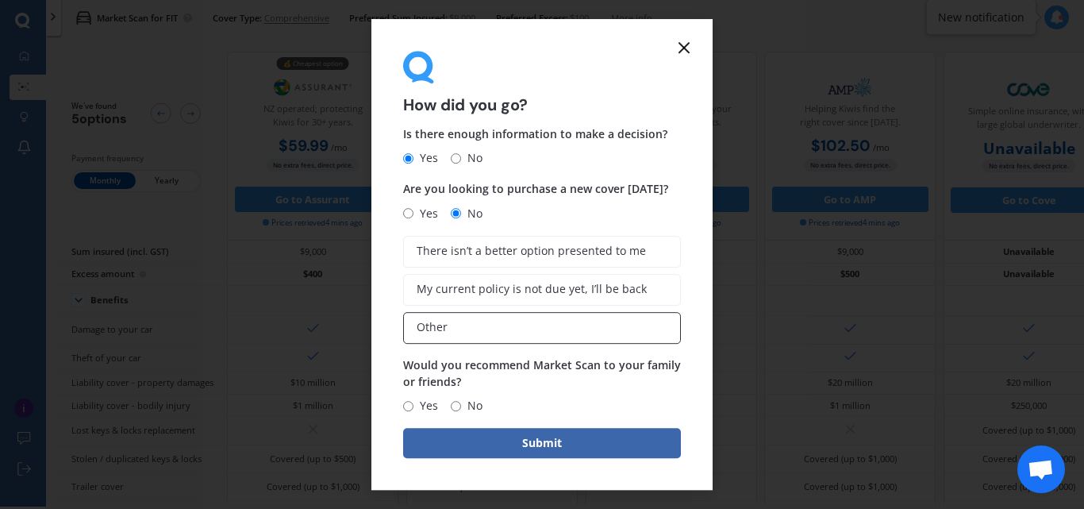
click at [482, 328] on label "Other" at bounding box center [542, 328] width 278 height 32
click at [0, 0] on input "Other" at bounding box center [0, 0] width 0 height 0
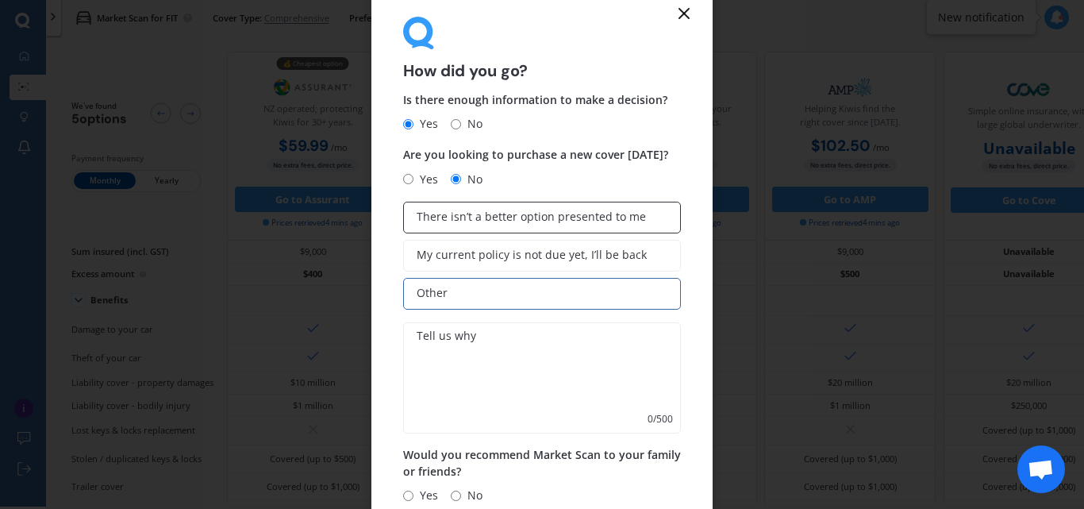
click at [474, 221] on span "There isn’t a better option presented to me" at bounding box center [531, 216] width 229 height 13
click at [0, 0] on input "There isn’t a better option presented to me" at bounding box center [0, 0] width 0 height 0
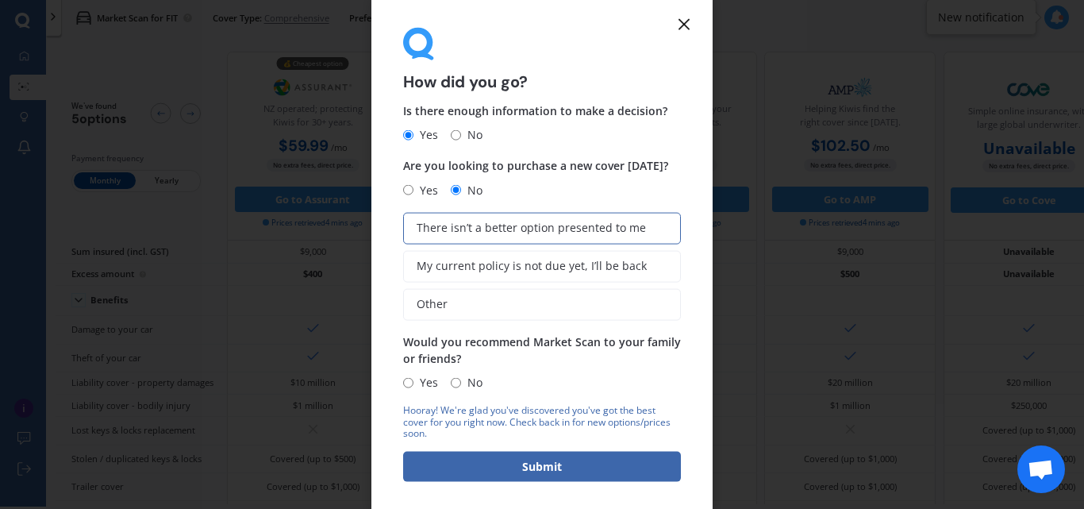
click at [402, 382] on form "How did you go? Is there enough information to make a decision? Yes No Are you …" at bounding box center [541, 254] width 341 height 518
click at [405, 382] on input "Yes" at bounding box center [408, 382] width 10 height 10
radio input "true"
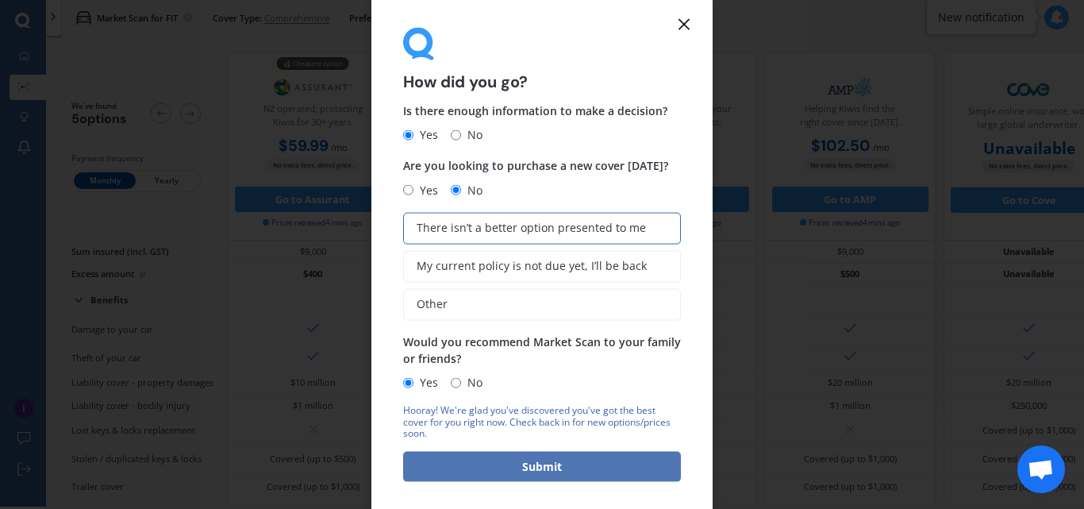
click at [538, 465] on button "Submit" at bounding box center [542, 466] width 278 height 30
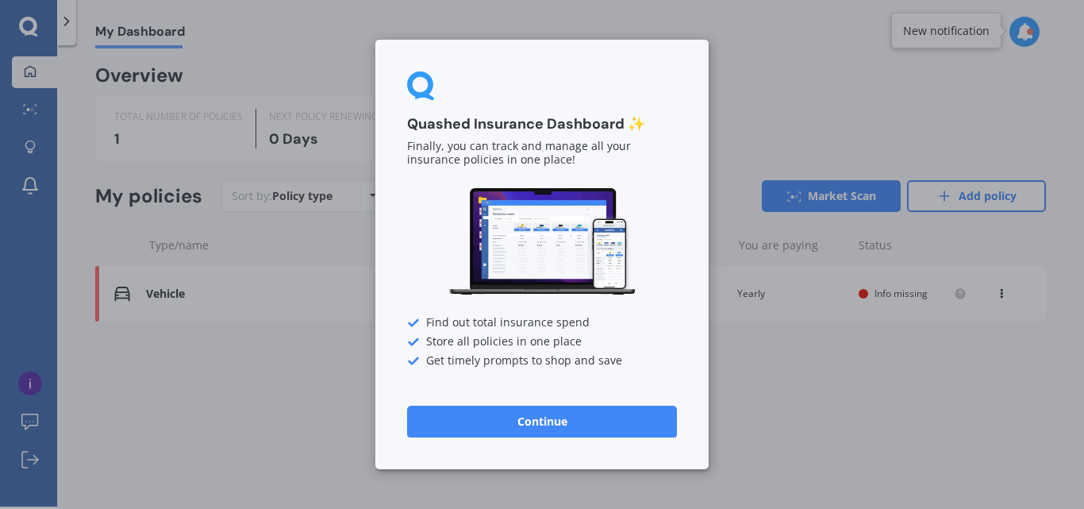
scroll to position [3, 0]
click at [570, 422] on button "Continue" at bounding box center [542, 421] width 270 height 32
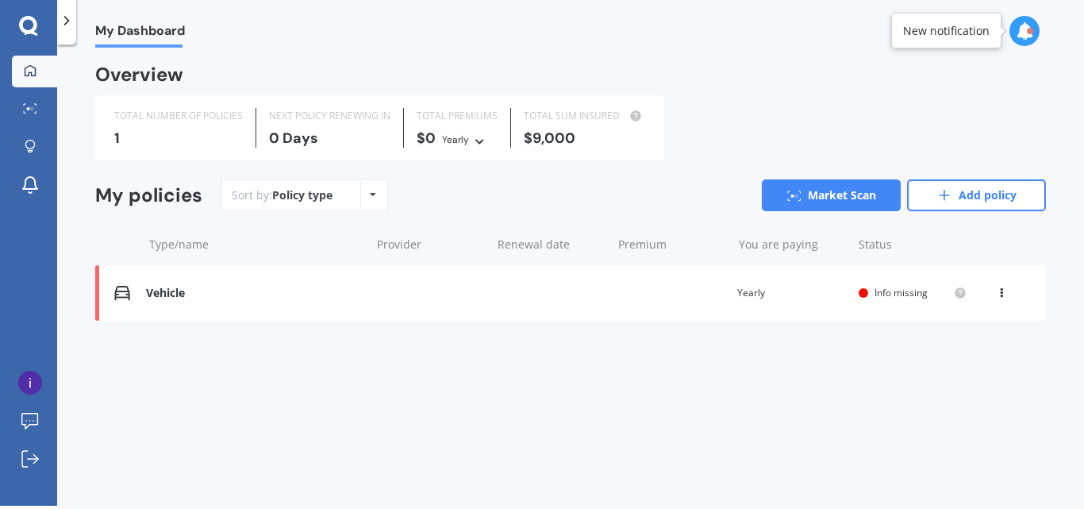
click at [389, 292] on div "Vehicle Renewal date Premium You are paying Yearly Status Info missing View opt…" at bounding box center [570, 293] width 951 height 56
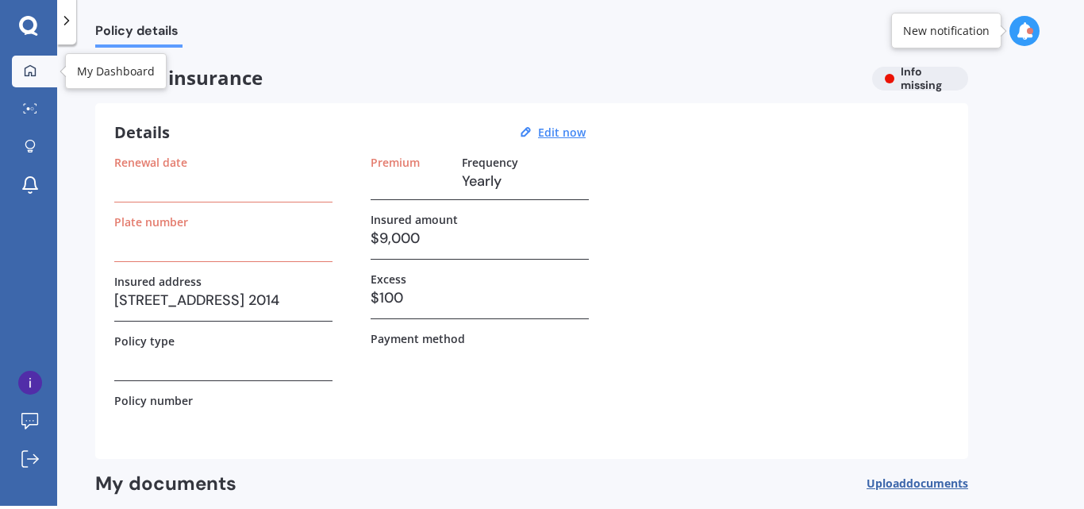
click at [31, 73] on icon at bounding box center [30, 69] width 11 height 11
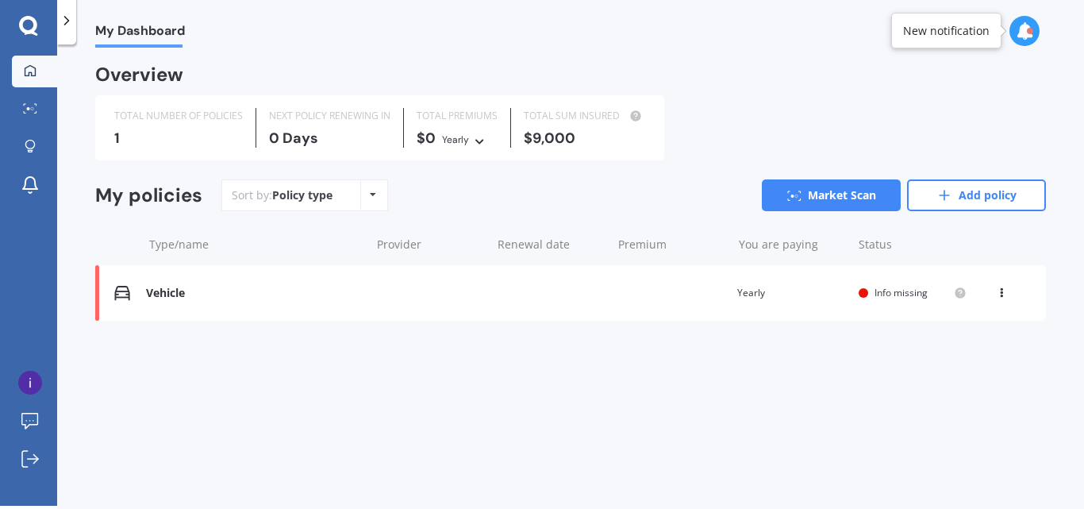
click at [171, 290] on div "Vehicle" at bounding box center [254, 292] width 217 height 13
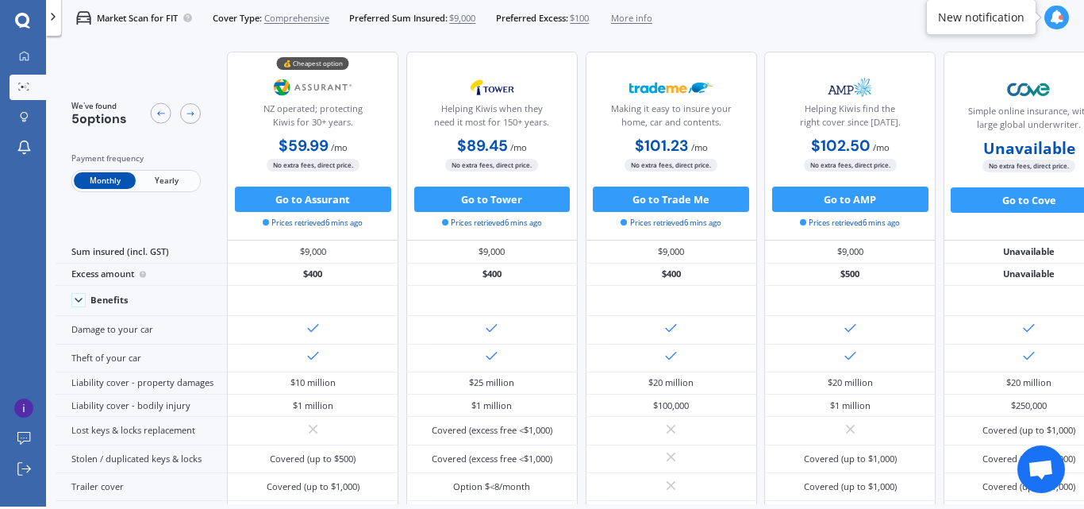
scroll to position [2, 0]
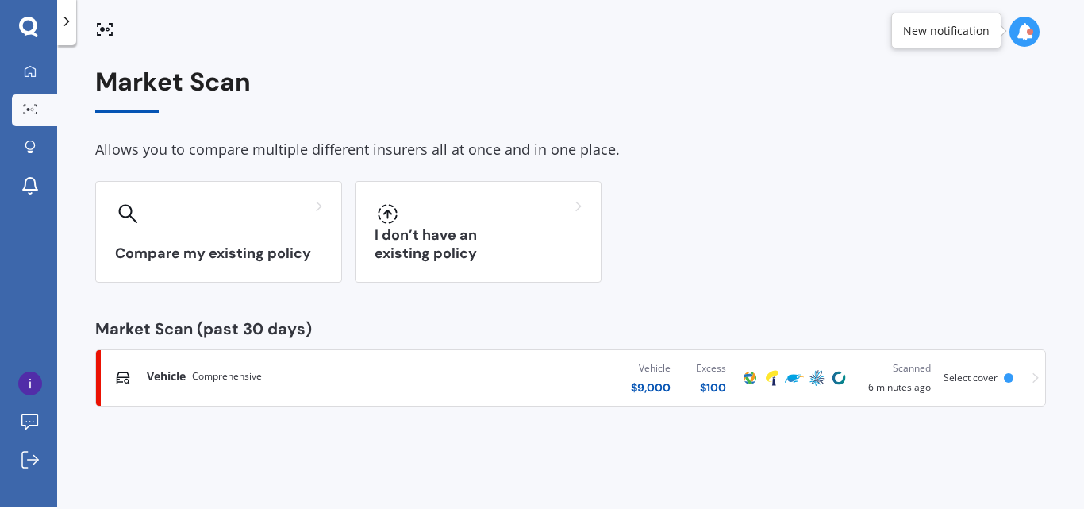
scroll to position [3, 0]
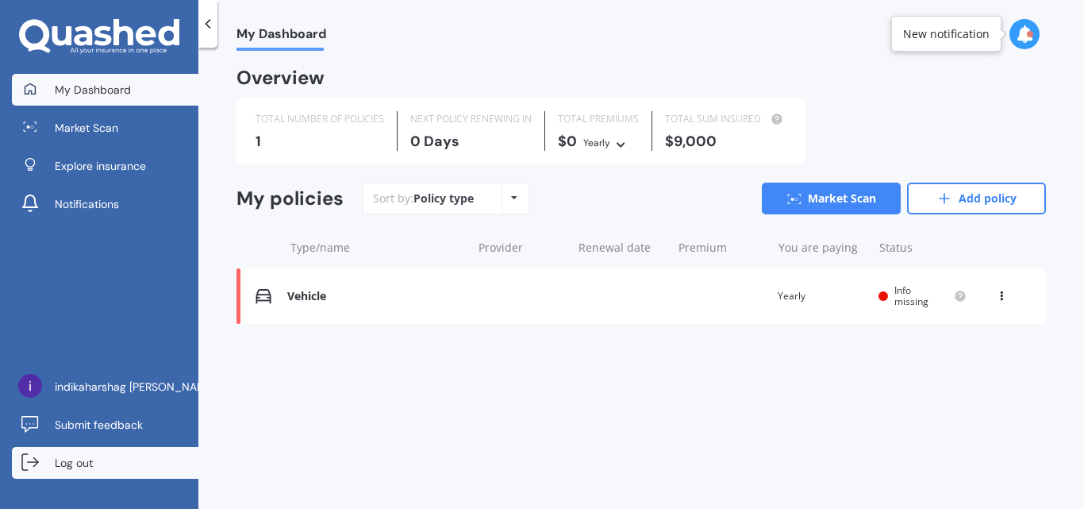
click at [105, 464] on link "Log out" at bounding box center [105, 463] width 186 height 32
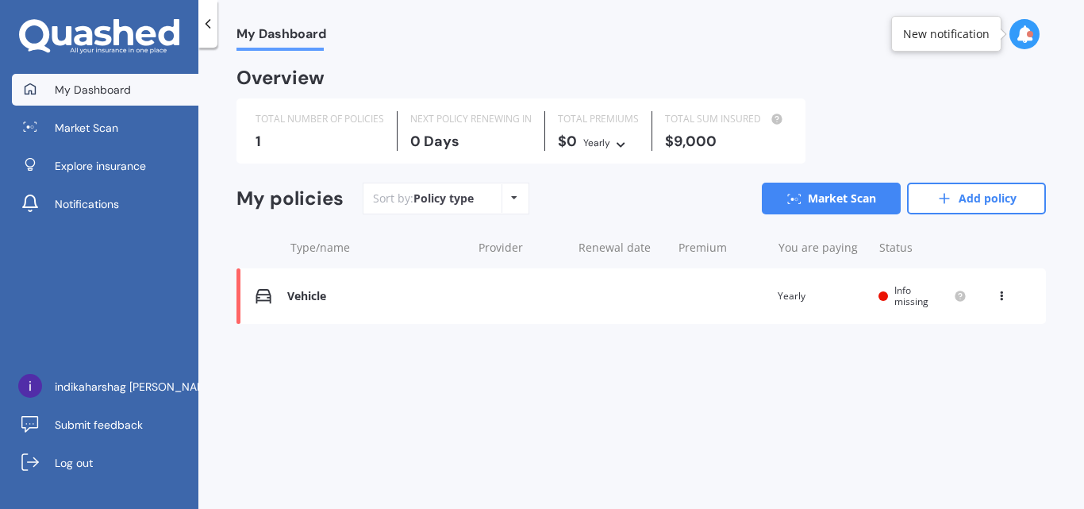
click at [519, 199] on div "Policy type Alphabetical Date added Renewing next" at bounding box center [513, 198] width 25 height 29
click at [633, 209] on div "Sort by: Policy type Policy type Alphabetical Date added Renewing next Market S…" at bounding box center [704, 198] width 683 height 32
click at [1012, 200] on link "Add policy" at bounding box center [976, 198] width 139 height 32
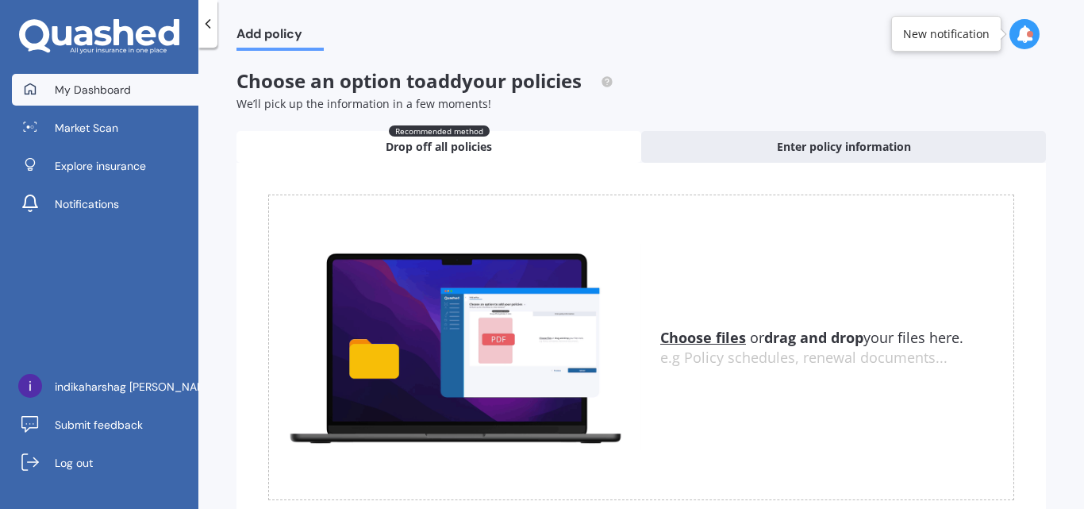
click at [114, 91] on span "My Dashboard" at bounding box center [93, 90] width 76 height 16
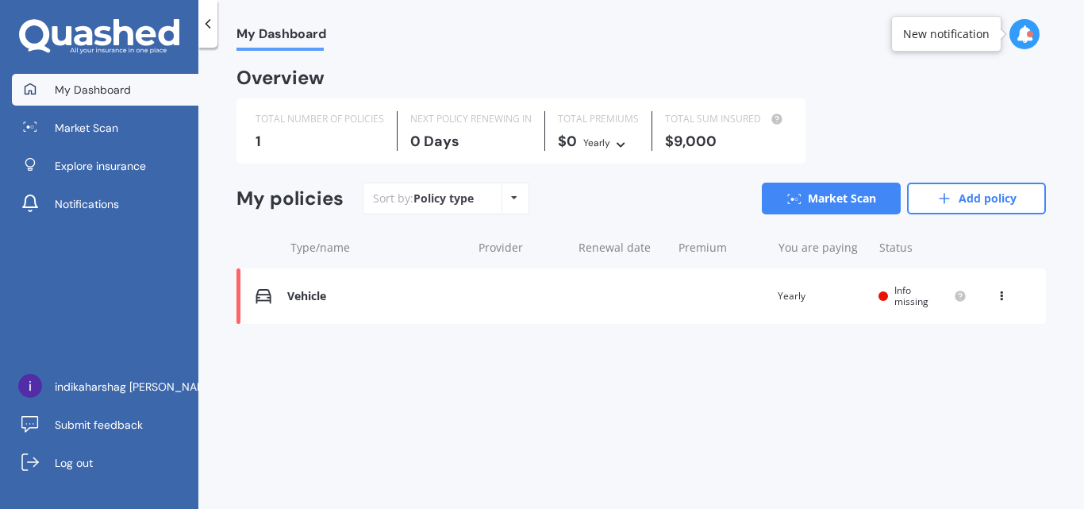
click at [266, 297] on img at bounding box center [263, 296] width 16 height 16
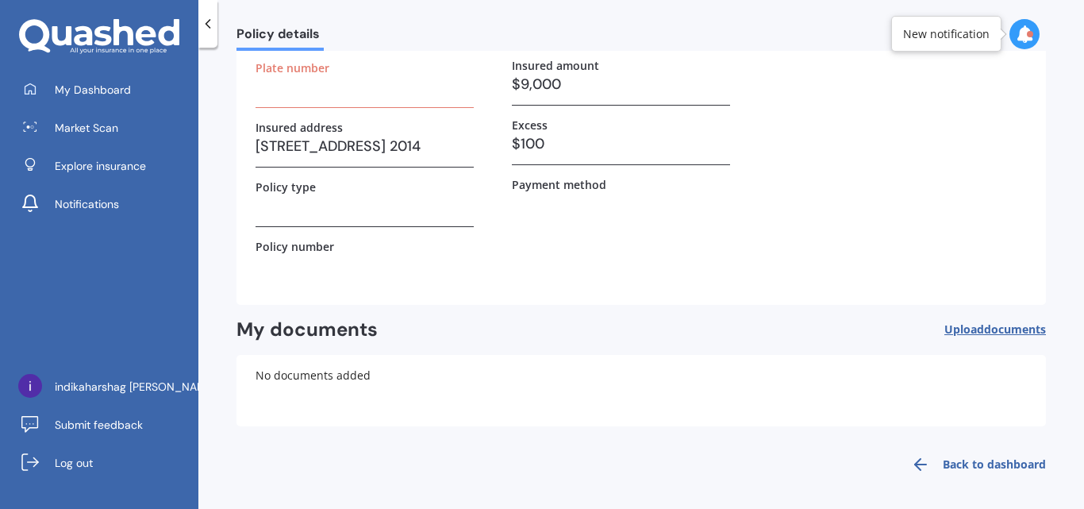
scroll to position [160, 0]
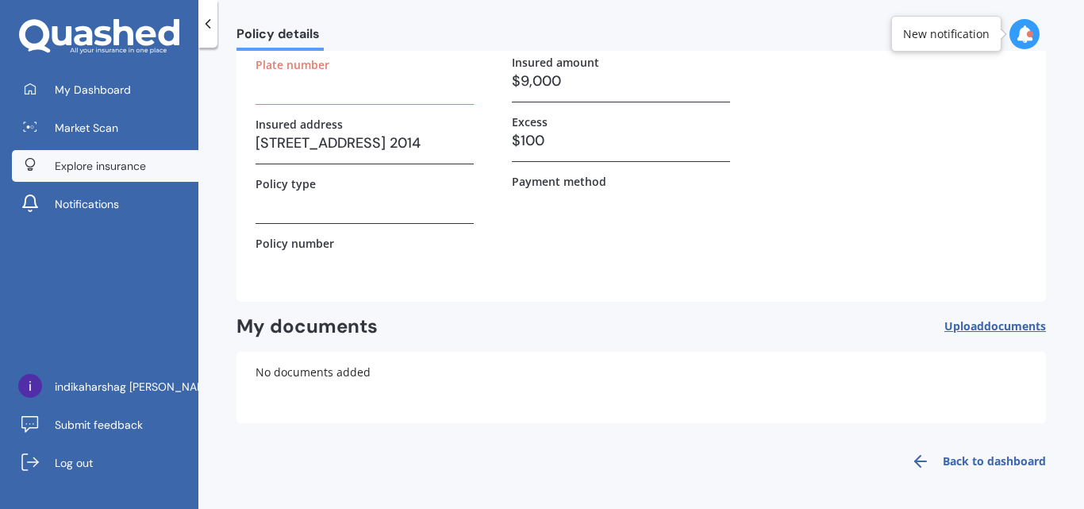
click at [133, 169] on span "Explore insurance" at bounding box center [100, 166] width 91 height 16
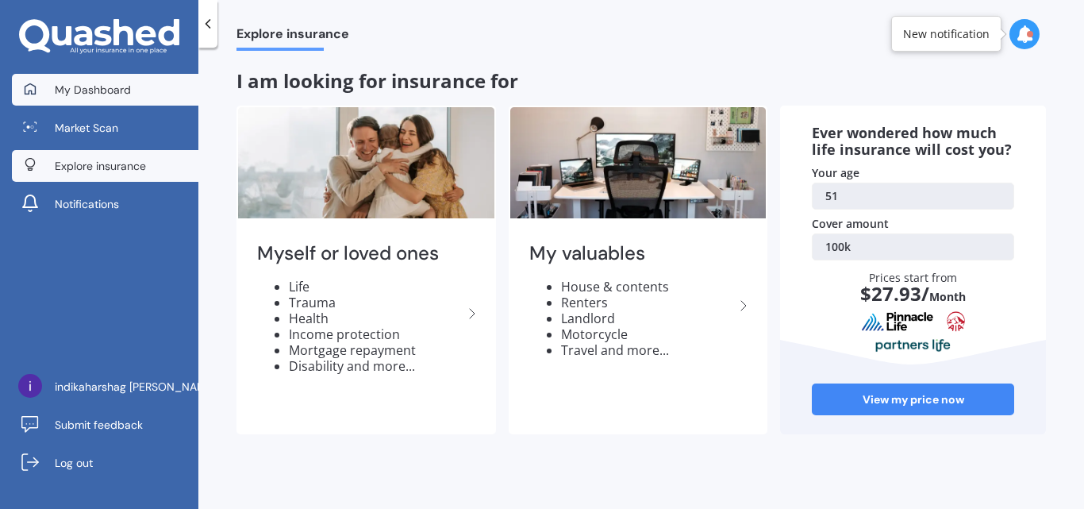
click at [133, 97] on link "My Dashboard" at bounding box center [105, 90] width 186 height 32
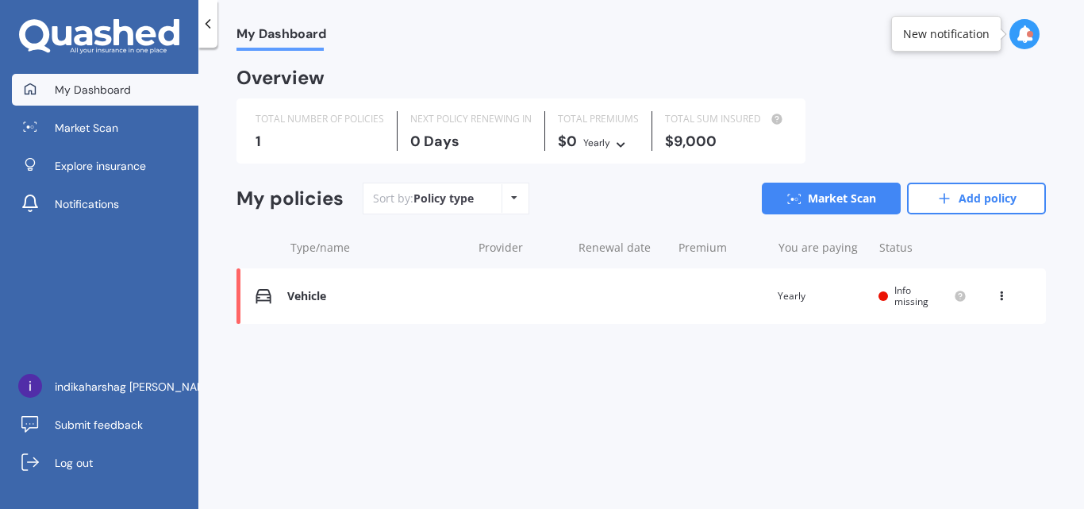
click at [286, 39] on span "My Dashboard" at bounding box center [281, 36] width 90 height 21
click at [322, 125] on div "TOTAL NUMBER OF POLICIES" at bounding box center [319, 119] width 129 height 16
click at [790, 300] on div "You are paying Yearly" at bounding box center [822, 296] width 88 height 16
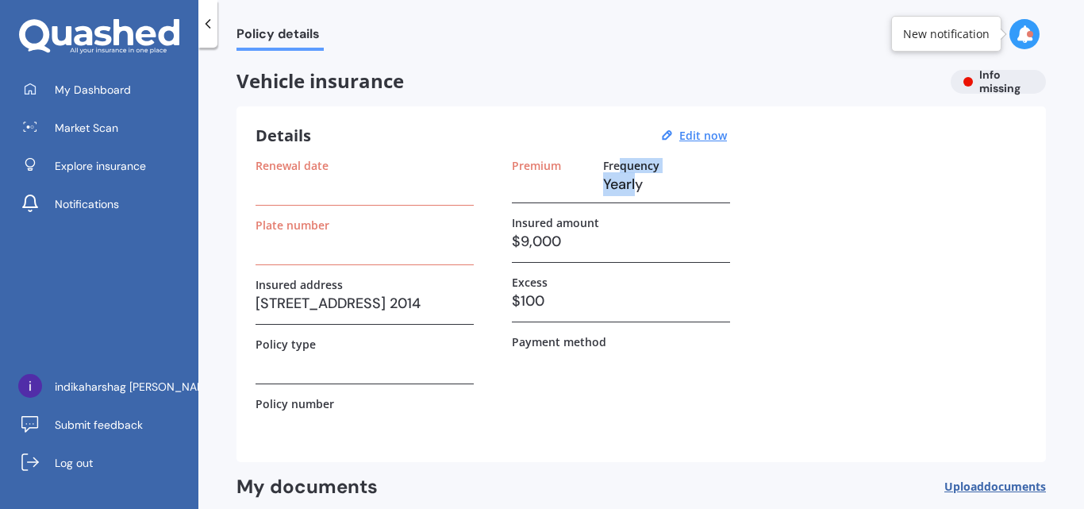
drag, startPoint x: 622, startPoint y: 161, endPoint x: 649, endPoint y: 187, distance: 37.6
click at [643, 190] on div "Frequency Yearly" at bounding box center [666, 177] width 127 height 37
click at [651, 186] on h3 "Yearly" at bounding box center [666, 184] width 127 height 24
click at [715, 128] on u "Edit now" at bounding box center [703, 135] width 48 height 15
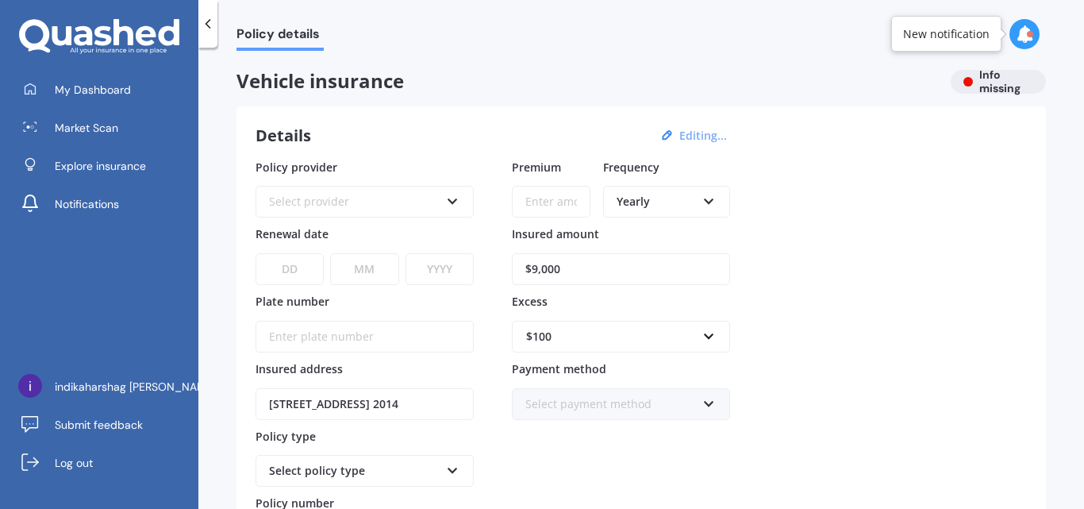
click at [709, 399] on icon at bounding box center [708, 400] width 13 height 11
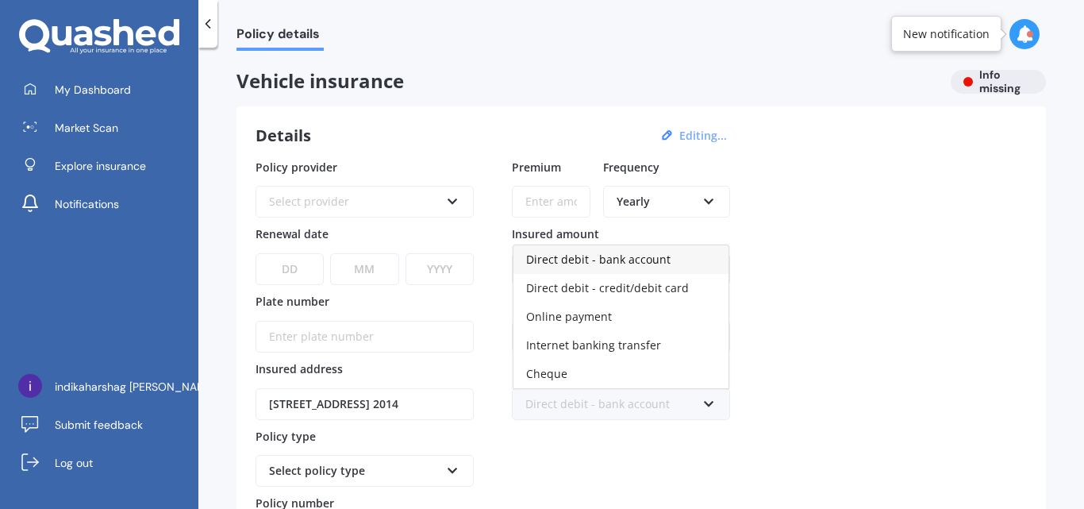
click at [916, 359] on div "Policy provider Select provider AA AMI AMP ANZ ASB [PERSON_NAME] Ando Assurant …" at bounding box center [640, 357] width 771 height 396
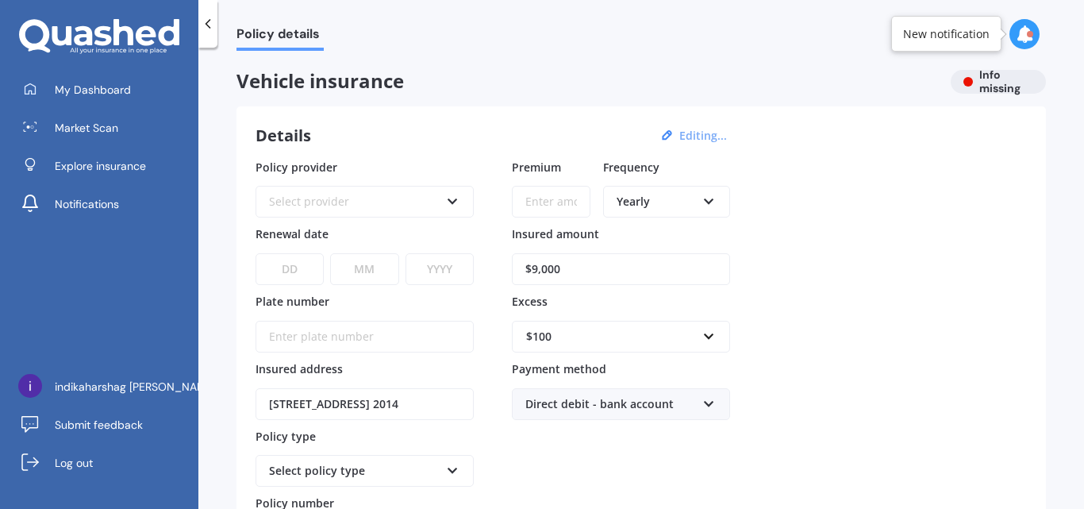
click at [691, 202] on div "Yearly" at bounding box center [655, 201] width 79 height 17
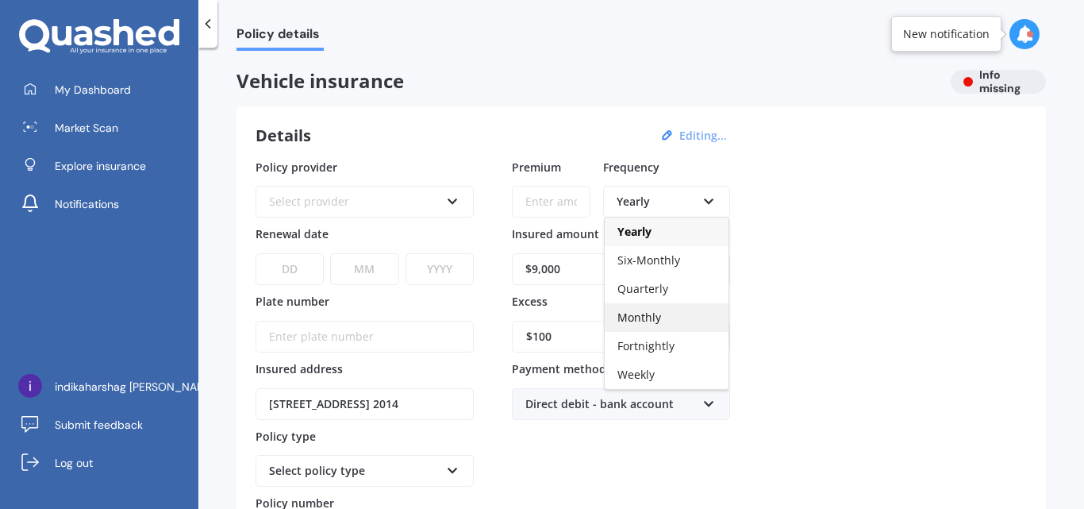
click at [670, 322] on div "Monthly" at bounding box center [667, 317] width 124 height 29
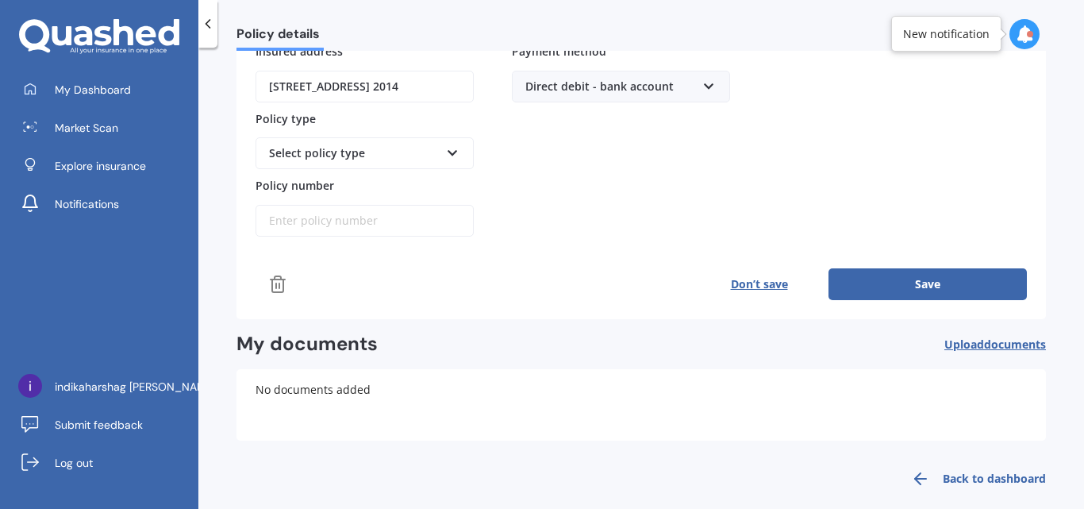
scroll to position [335, 0]
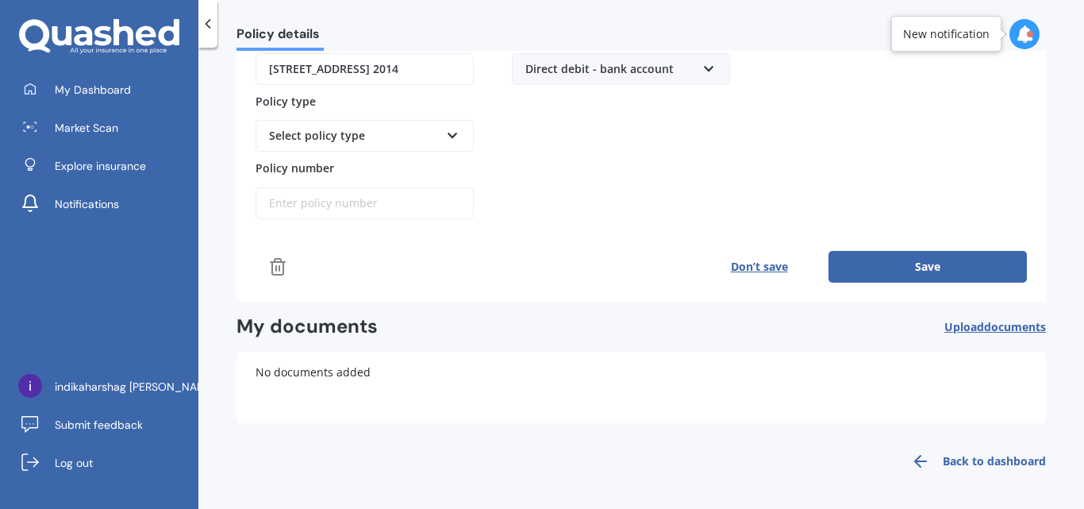
click at [951, 264] on button "Save" at bounding box center [927, 267] width 198 height 32
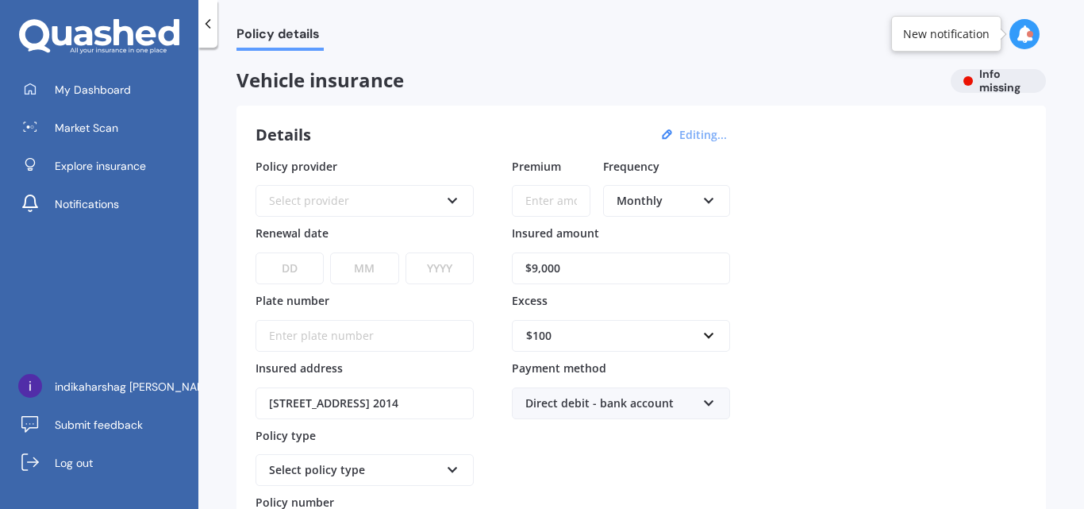
scroll to position [0, 0]
click at [234, 363] on div "Policy details Vehicle insurance Info missing Details Editing... Policy provide…" at bounding box center [640, 281] width 885 height 461
click at [321, 368] on div "[STREET_ADDRESS] 2014" at bounding box center [364, 394] width 218 height 52
click at [403, 315] on div at bounding box center [364, 327] width 218 height 52
click at [1027, 30] on icon at bounding box center [1024, 33] width 17 height 17
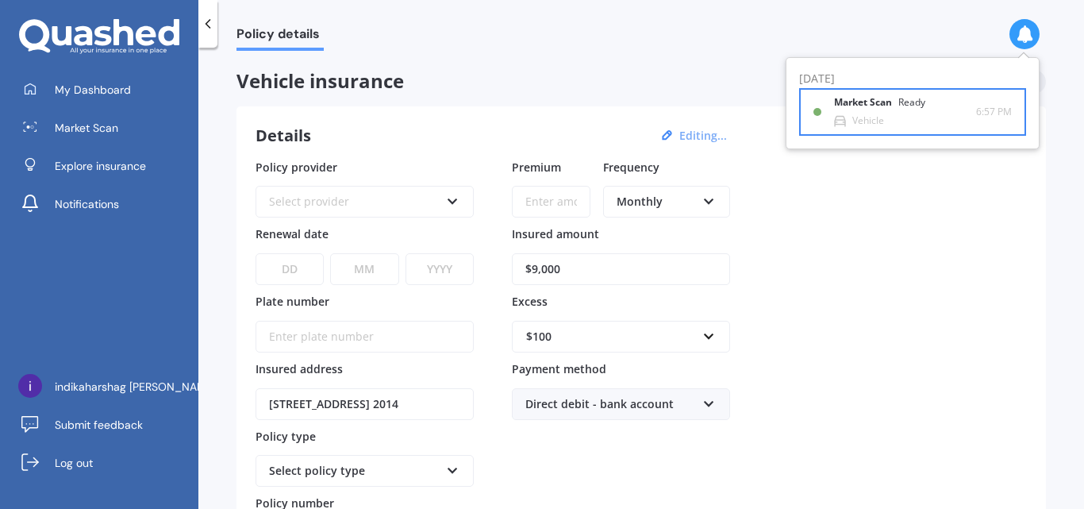
click at [904, 106] on div "Ready" at bounding box center [911, 102] width 27 height 11
